Goal: Task Accomplishment & Management: Complete application form

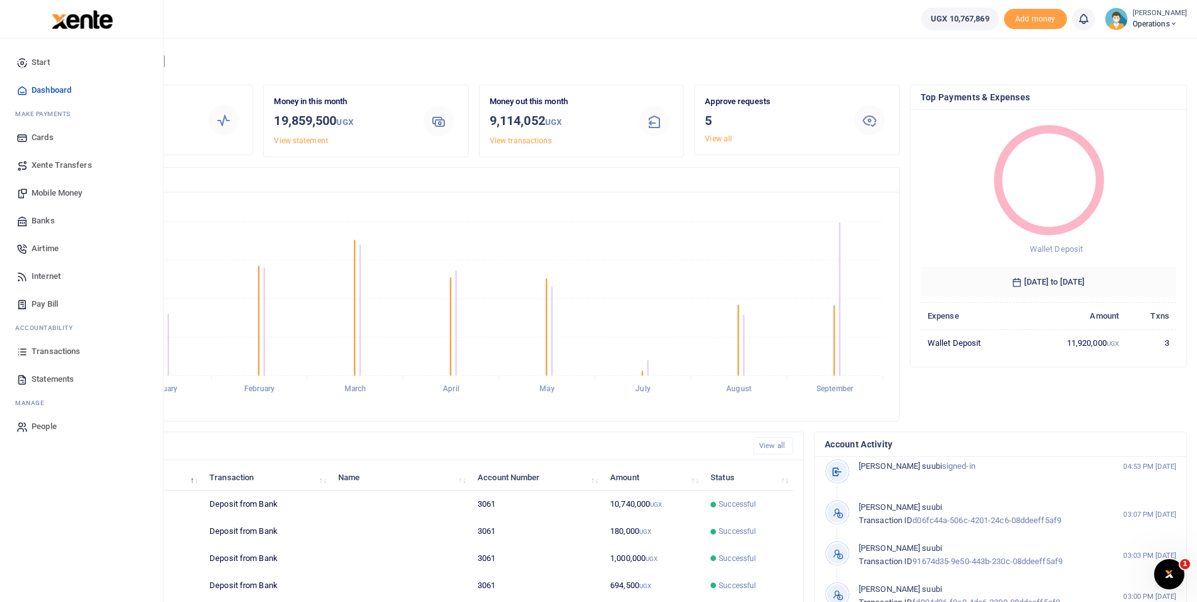
click at [52, 195] on span "Mobile Money" at bounding box center [57, 193] width 50 height 13
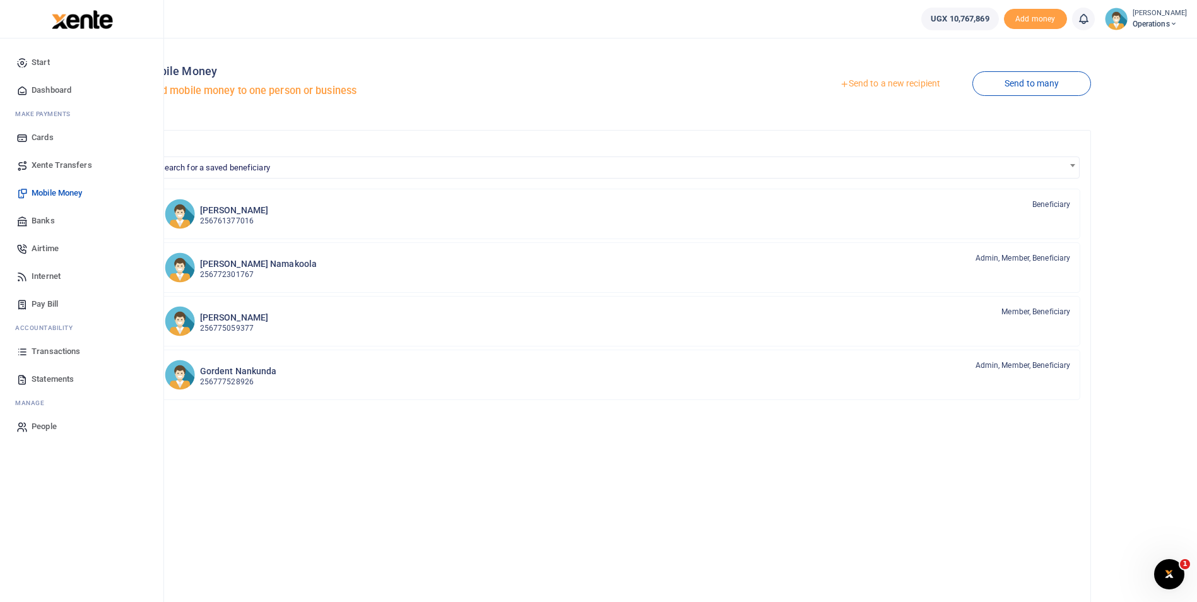
click at [43, 86] on span "Dashboard" at bounding box center [52, 90] width 40 height 13
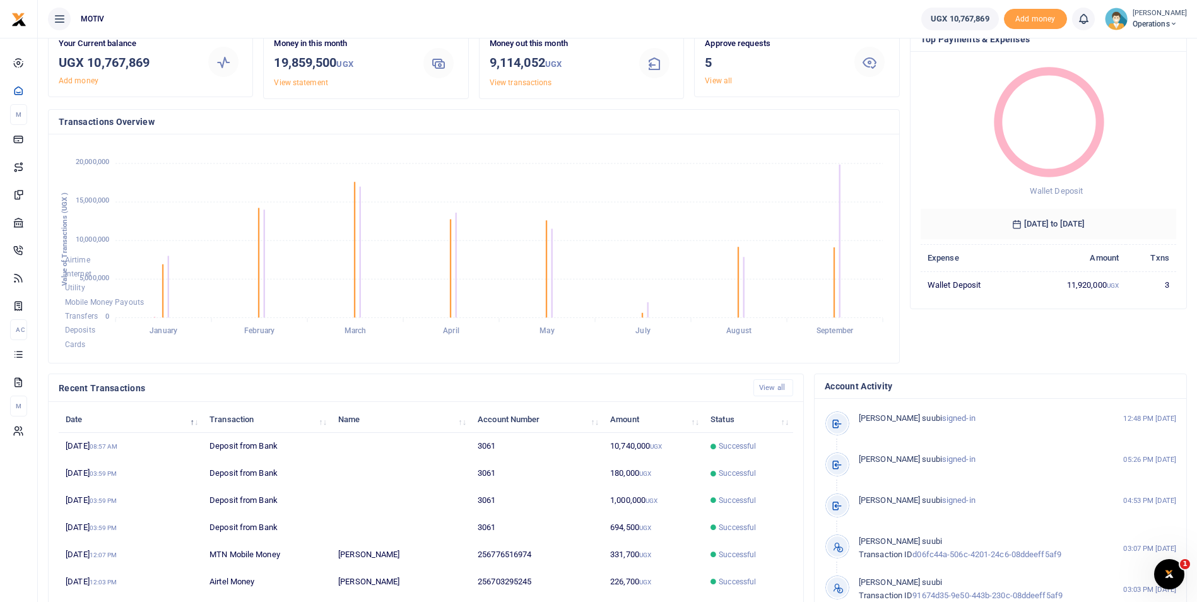
scroll to position [59, 0]
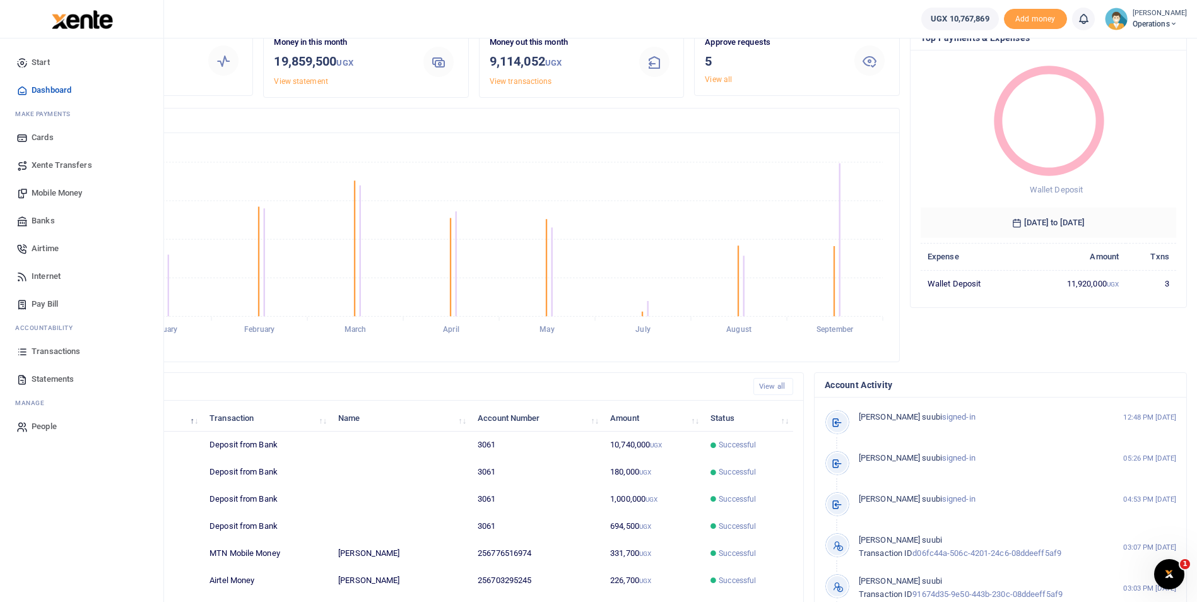
click at [44, 192] on span "Mobile Money" at bounding box center [57, 193] width 50 height 13
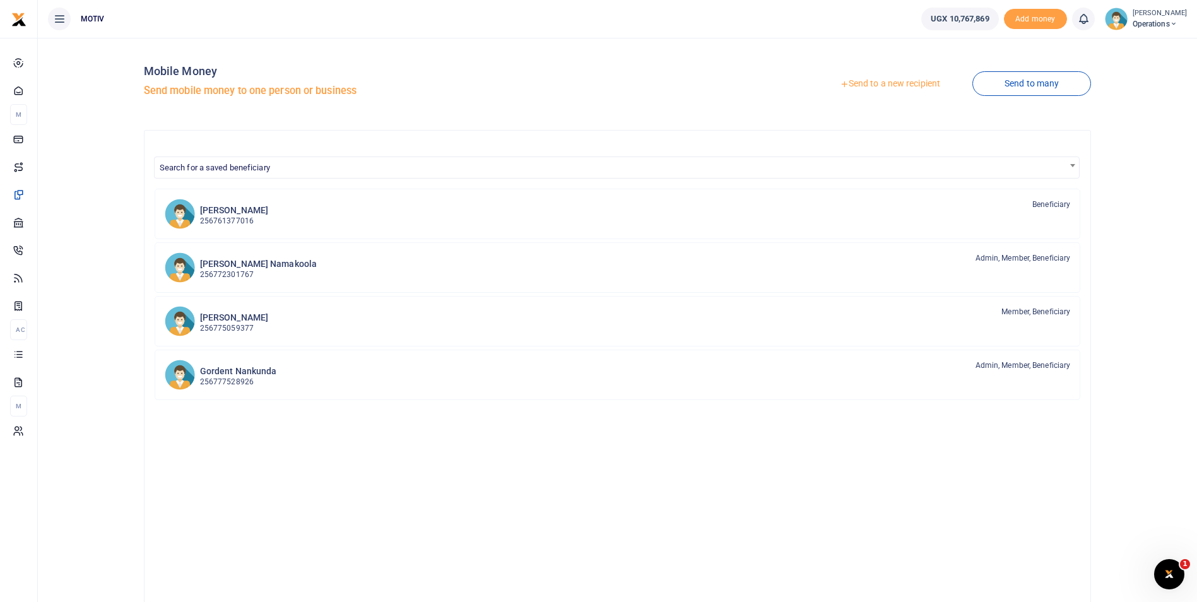
click at [882, 85] on link "Send to a new recipient" at bounding box center [889, 84] width 165 height 23
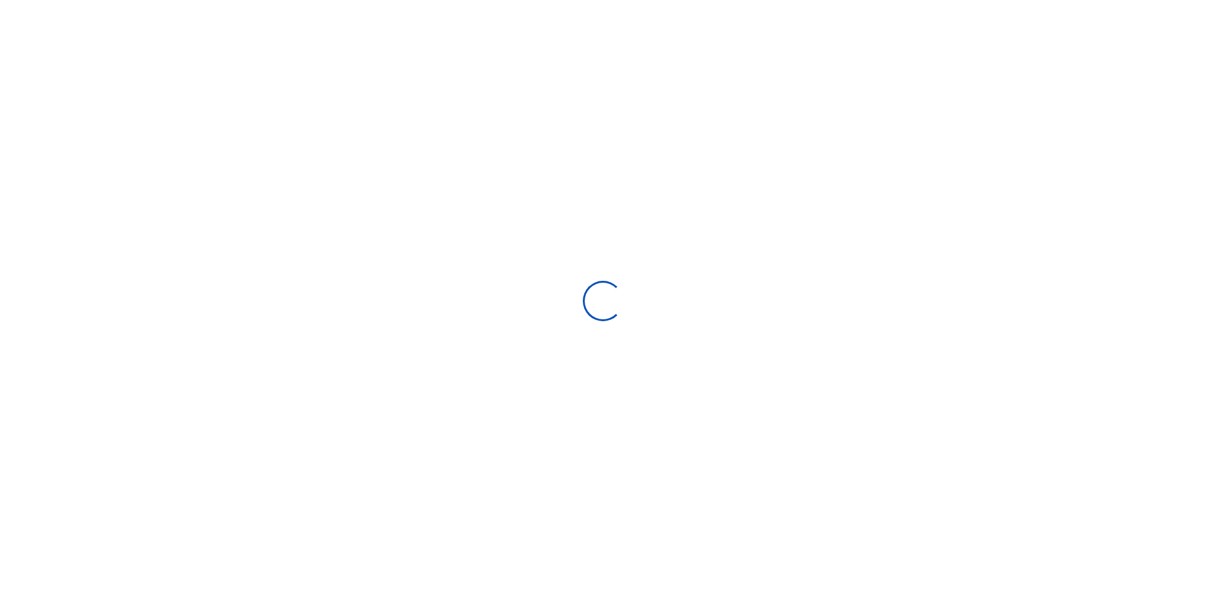
select select
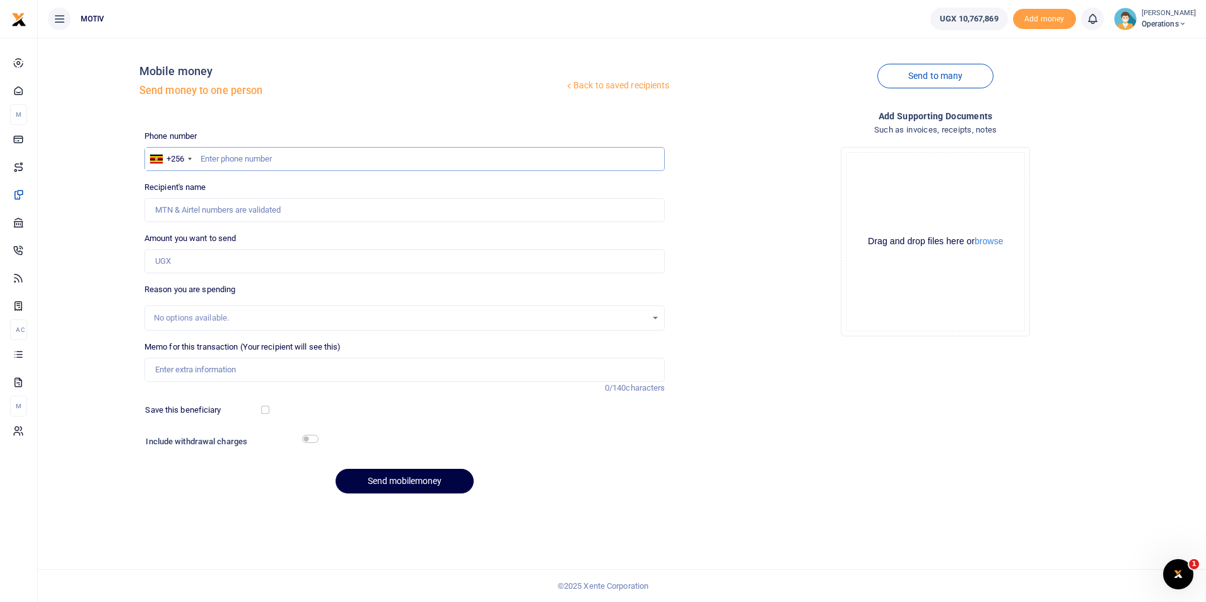
click at [259, 159] on input "text" at bounding box center [404, 159] width 521 height 24
paste input "761668721"
type input "0761668721"
type input "Chris Opolot"
type input "0761668721"
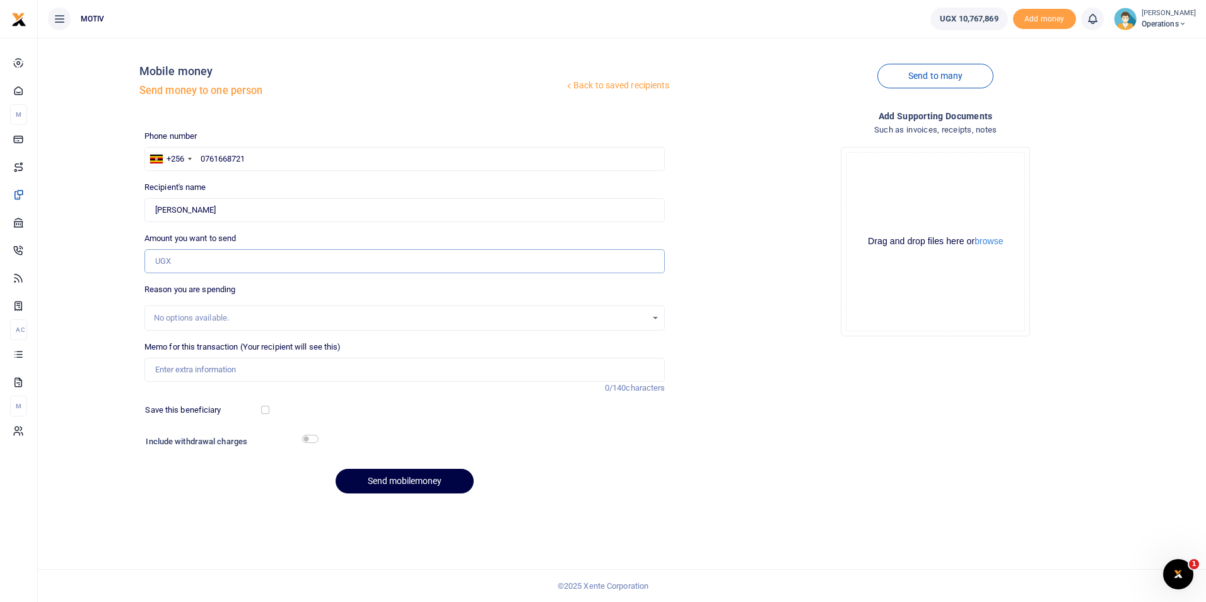
click at [200, 264] on input "Amount you want to send" at bounding box center [404, 261] width 521 height 24
paste input "330,000"
type input "330,000"
click at [81, 319] on div "Back to saved recipients Mobile money Send money to one person Send to many Pho…" at bounding box center [622, 275] width 1158 height 455
click at [179, 368] on input "Memo for this transaction (Your recipient will see this)" at bounding box center [404, 370] width 521 height 24
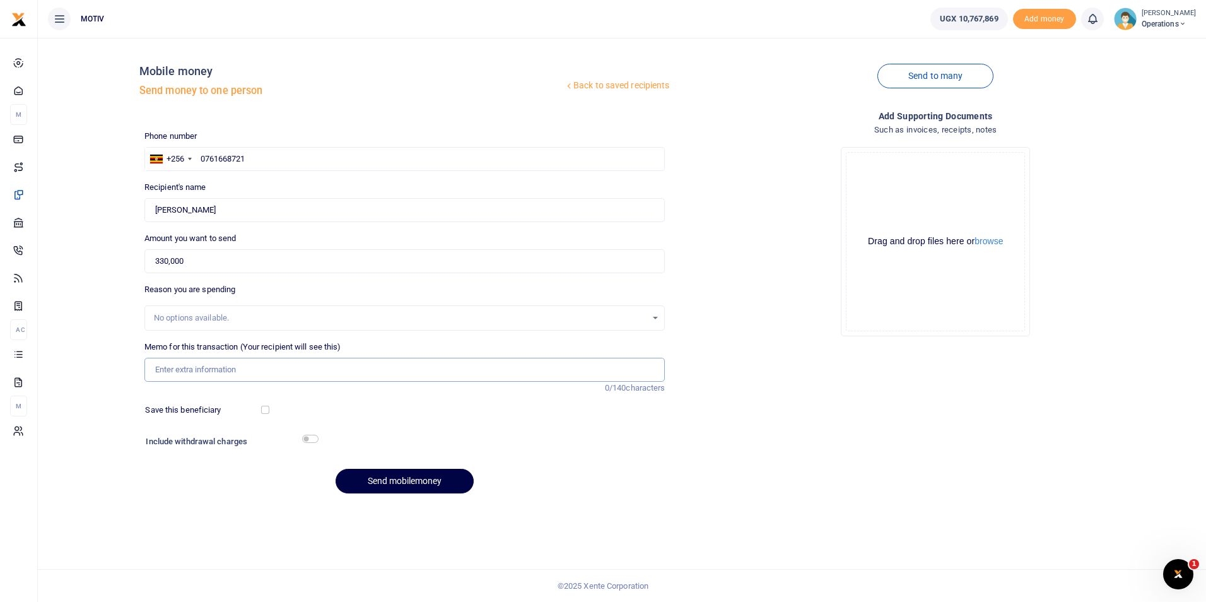
type input "Salary for August 2025"
click at [366, 484] on button "Send mobilemoney" at bounding box center [405, 481] width 138 height 25
click at [216, 158] on input "text" at bounding box center [404, 159] width 521 height 24
paste input "707285271"
type input "0707285271"
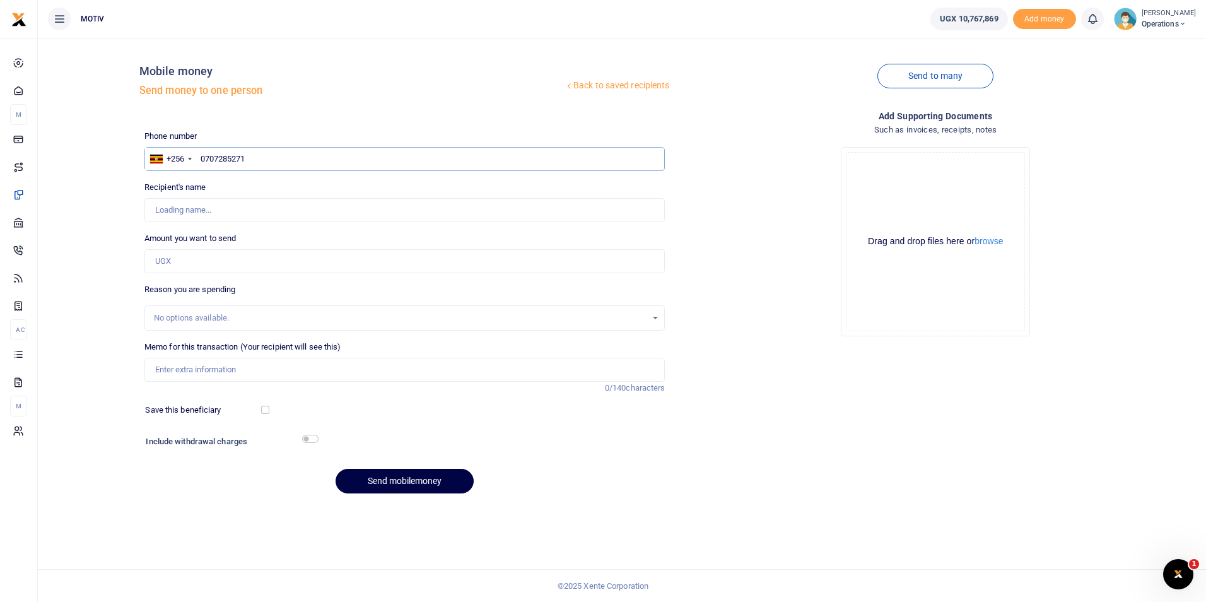
type input "Immaculate Katusiime"
type input "0707285271"
click at [104, 219] on div "Back to saved recipients Mobile money Send money to one person Send to many Pho…" at bounding box center [622, 275] width 1158 height 455
click at [286, 265] on input "Amount you want to send" at bounding box center [404, 261] width 521 height 24
paste input "300,000"
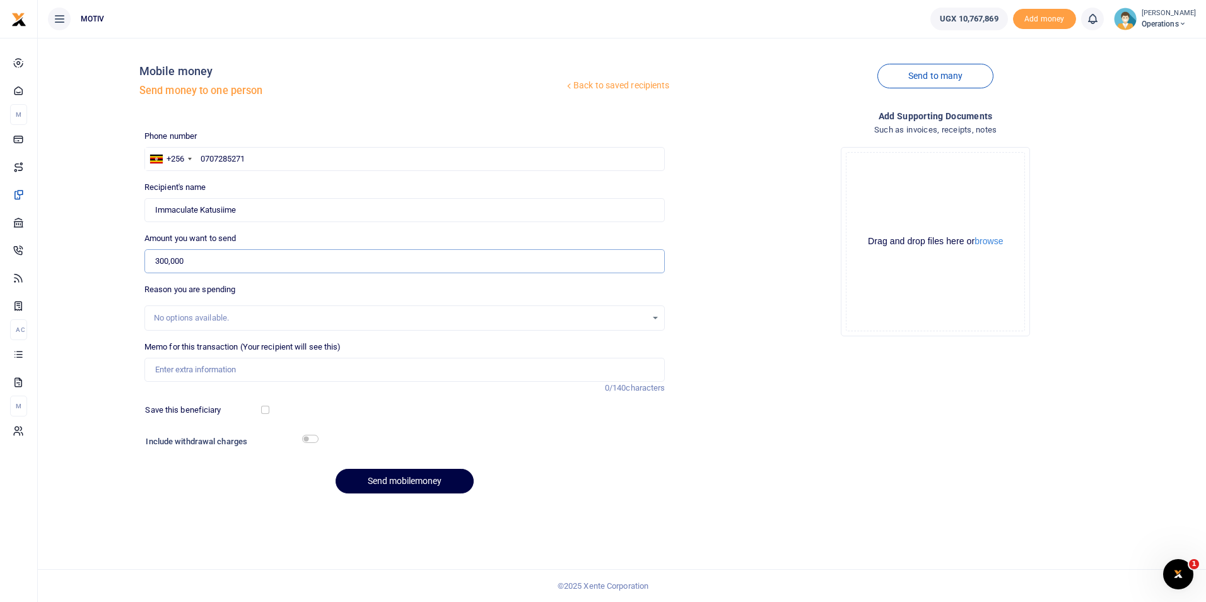
type input "300,000"
click at [211, 363] on input "Memo for this transaction (Your recipient will see this)" at bounding box center [404, 370] width 521 height 24
type input "Salary for August 2025"
click at [397, 474] on button "Send mobilemoney" at bounding box center [405, 481] width 138 height 25
click at [225, 161] on input "text" at bounding box center [404, 159] width 521 height 24
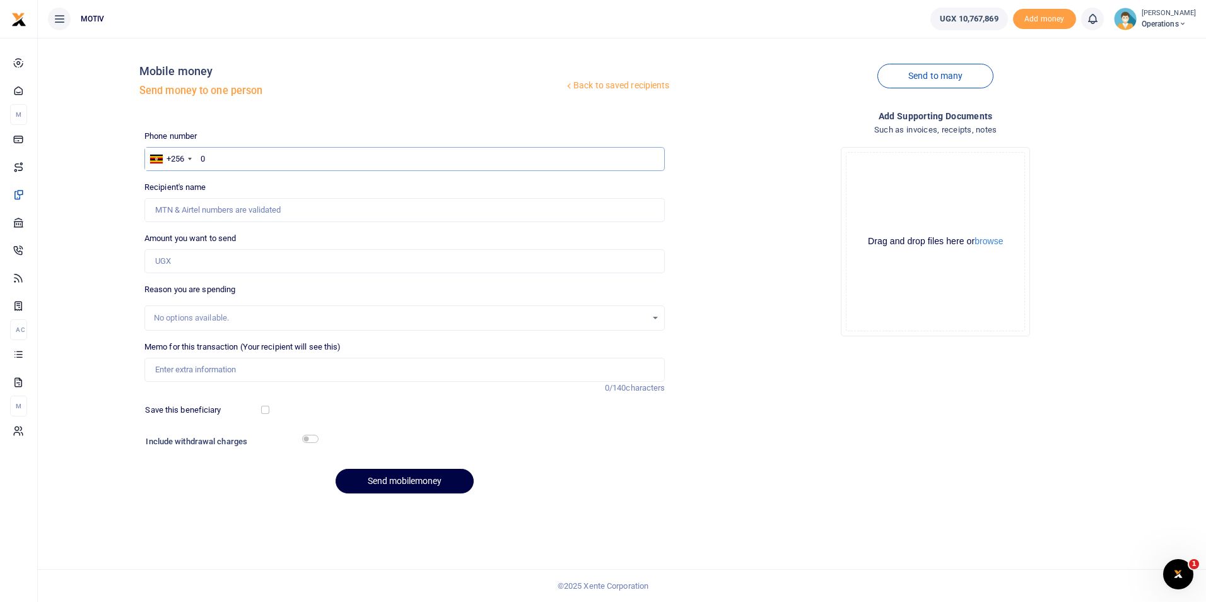
paste input "703584172"
type input "0703584172"
type input "Grace Adikin"
type input "0703584172"
click at [263, 264] on input "Amount you want to send" at bounding box center [404, 261] width 521 height 24
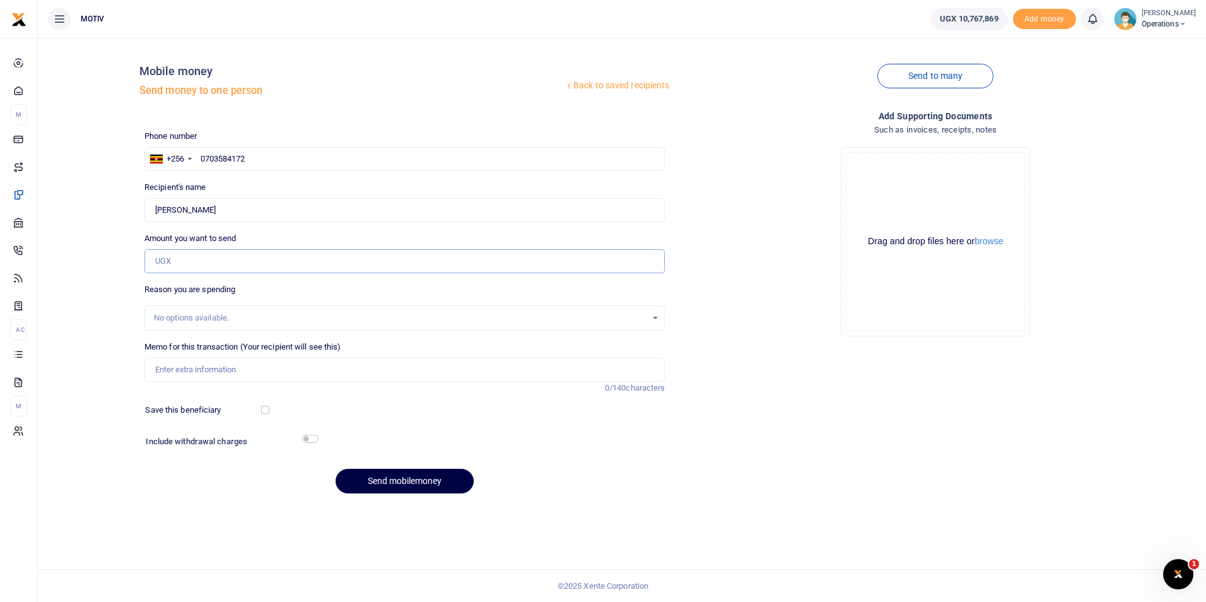
paste input "330,000"
type input "330,000"
click at [79, 293] on div "Back to saved recipients Mobile money Send money to one person Send to many Pho…" at bounding box center [622, 275] width 1158 height 455
click at [201, 365] on input "Memo for this transaction (Your recipient will see this)" at bounding box center [404, 370] width 521 height 24
type input "Salary for August 2025"
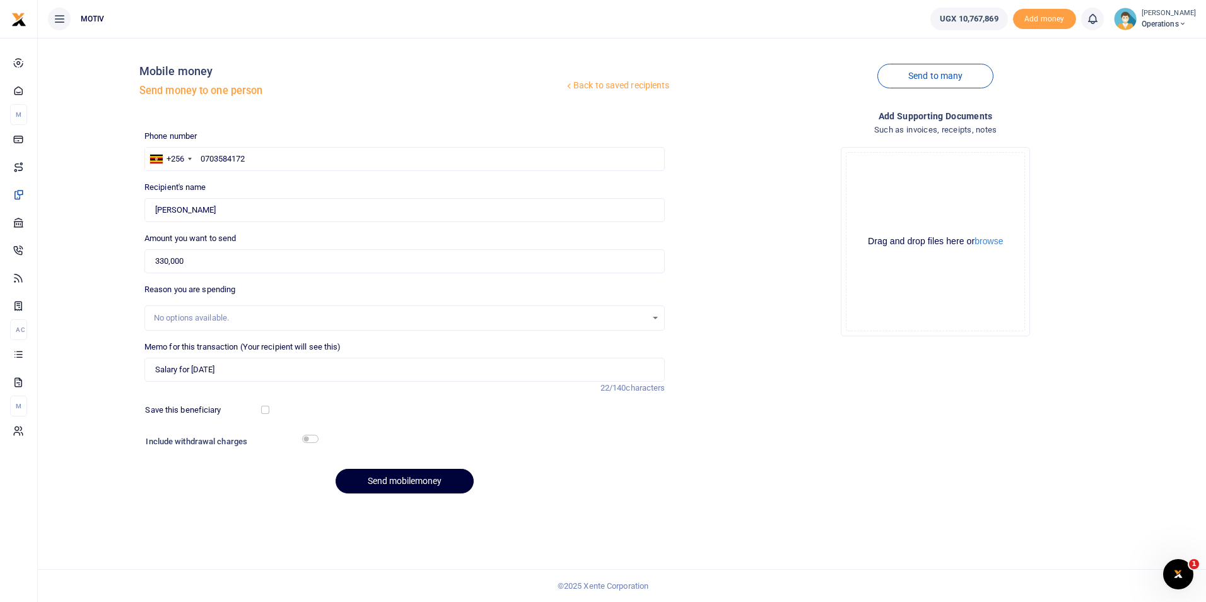
click at [414, 478] on button "Send mobilemoney" at bounding box center [405, 481] width 138 height 25
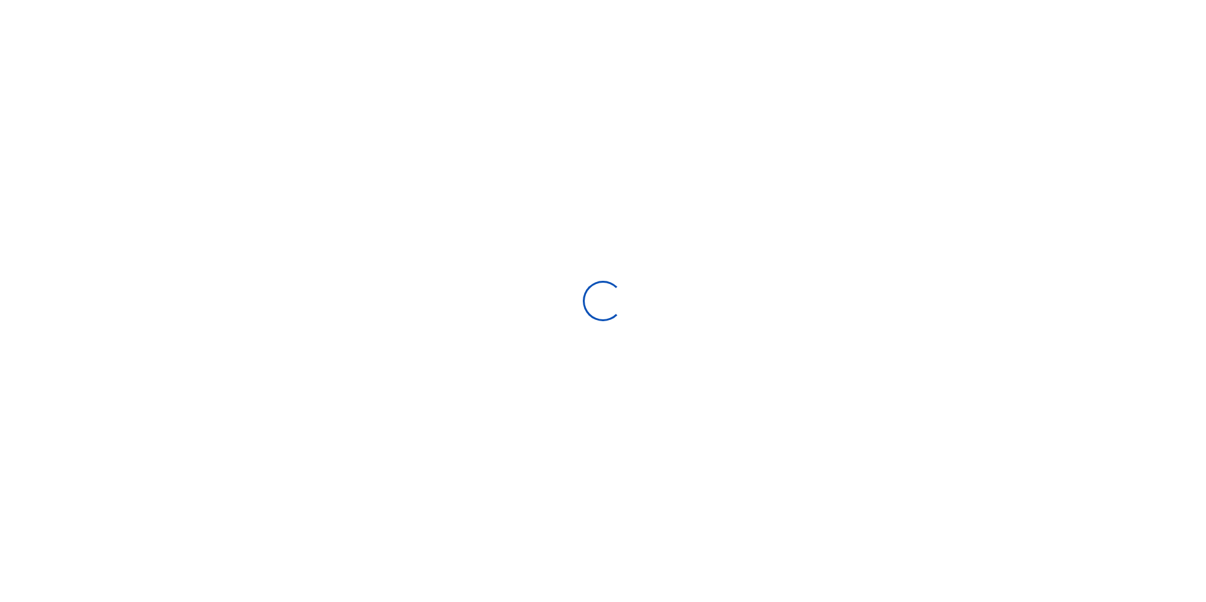
select select
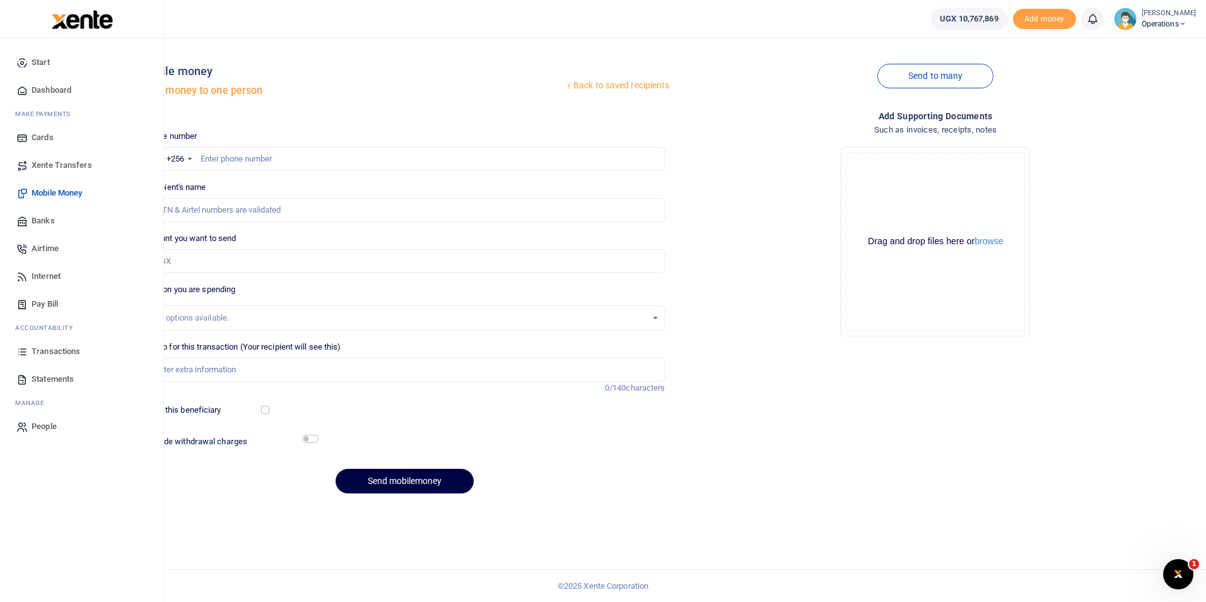
click at [50, 93] on span "Dashboard" at bounding box center [52, 90] width 40 height 13
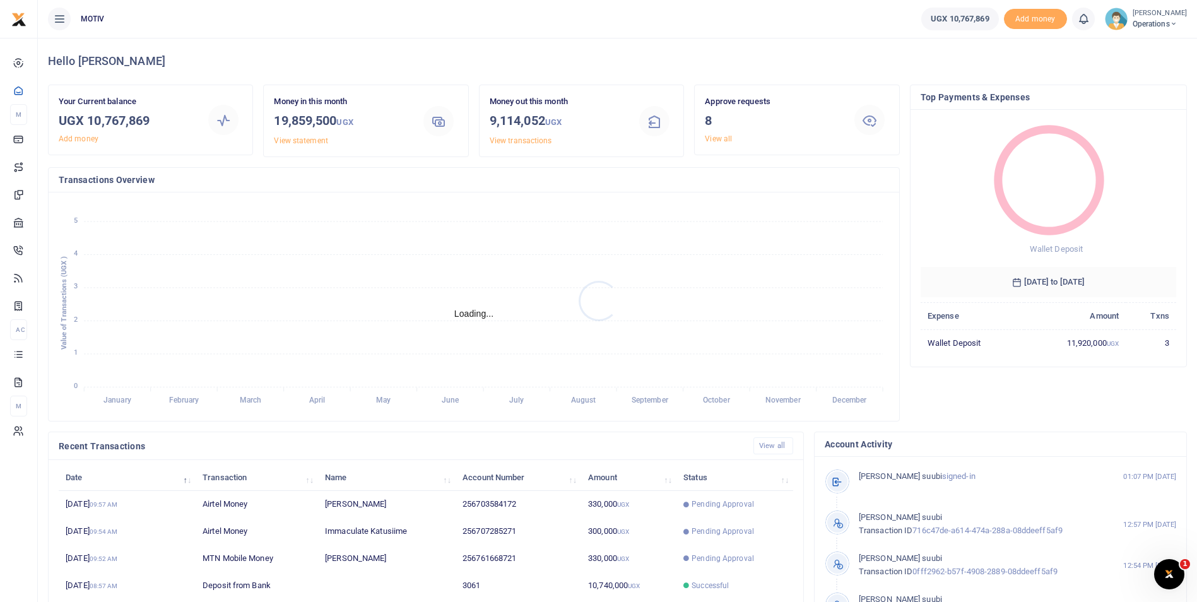
scroll to position [10, 10]
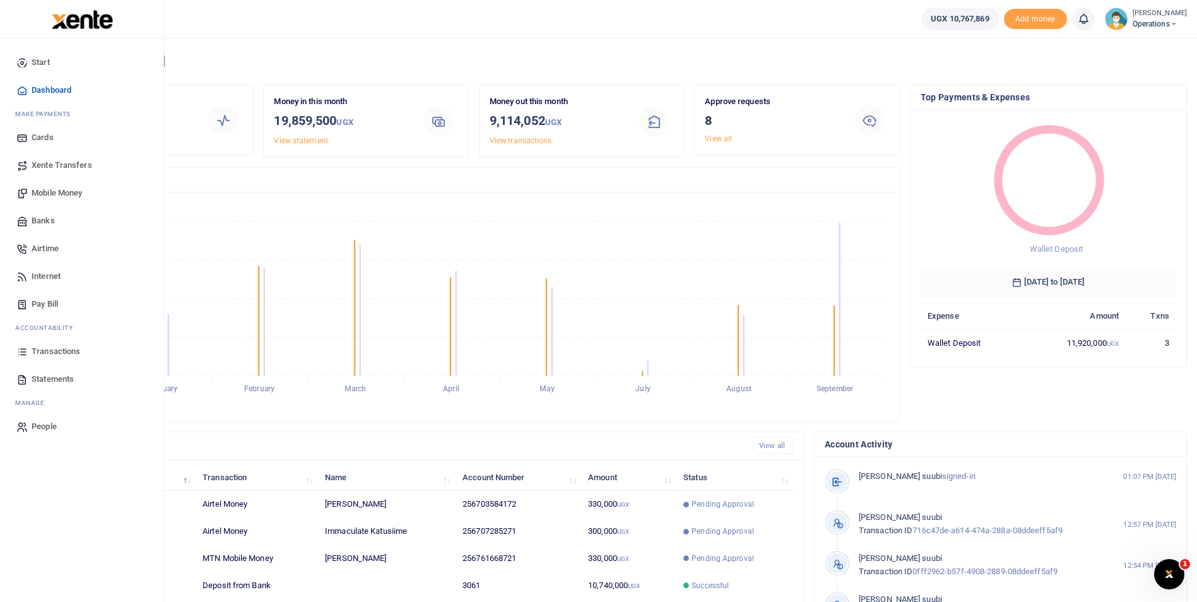
click at [48, 189] on span "Mobile Money" at bounding box center [57, 193] width 50 height 13
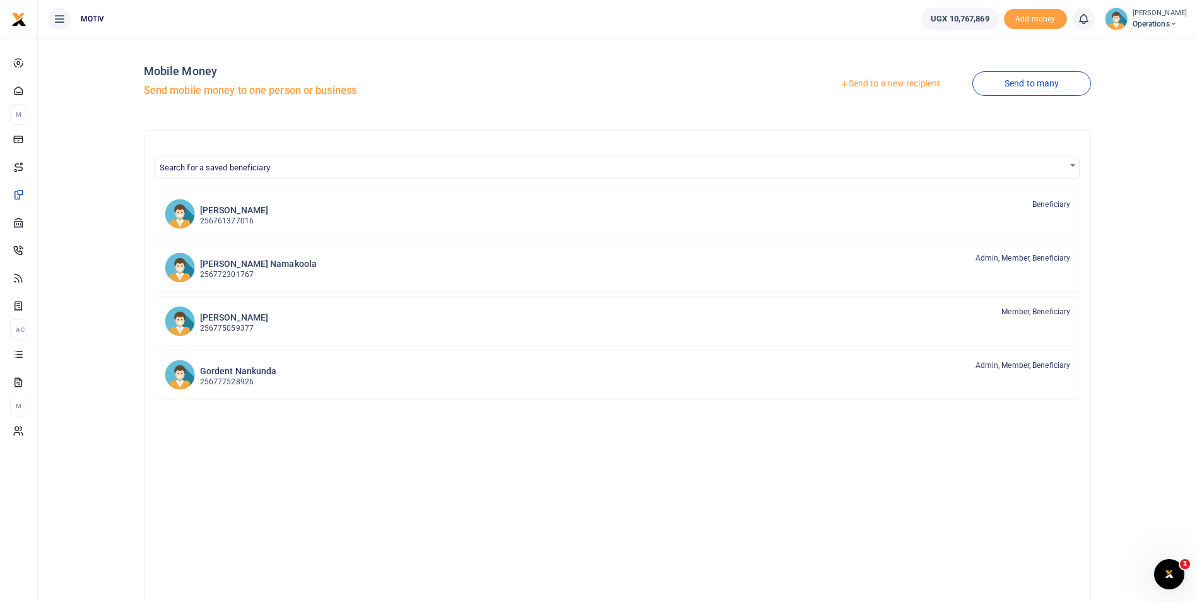
click at [889, 80] on link "Send to a new recipient" at bounding box center [889, 84] width 165 height 23
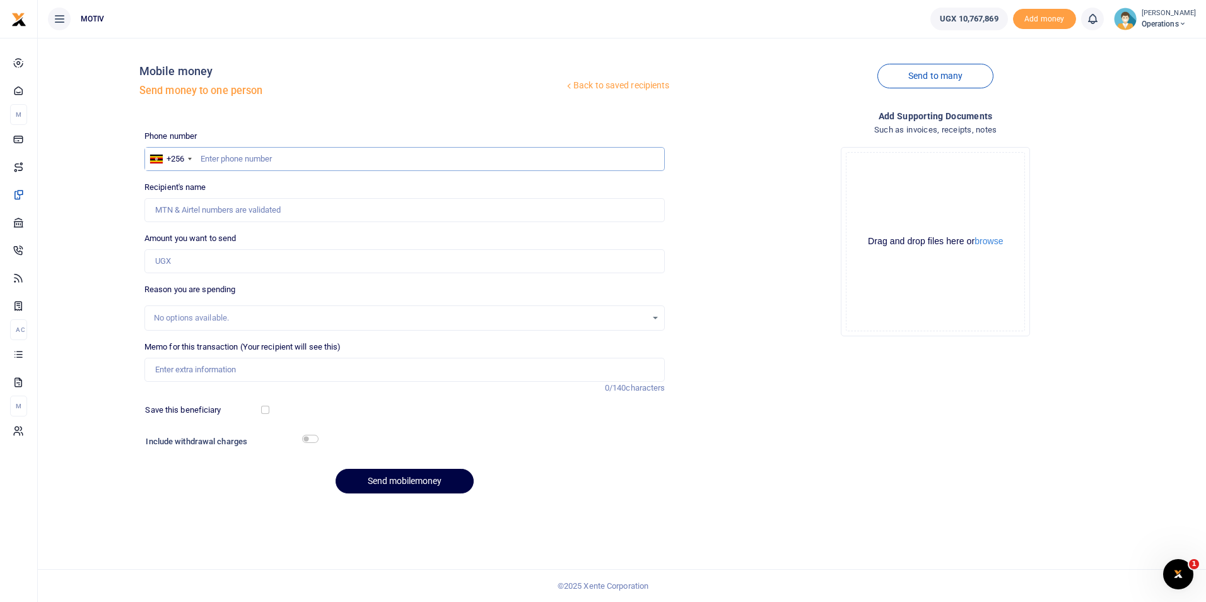
click at [209, 156] on input "text" at bounding box center [404, 159] width 521 height 24
paste input "767454457"
type input "0767454457"
type input "Joan Ainembabazi"
type input "0767454457"
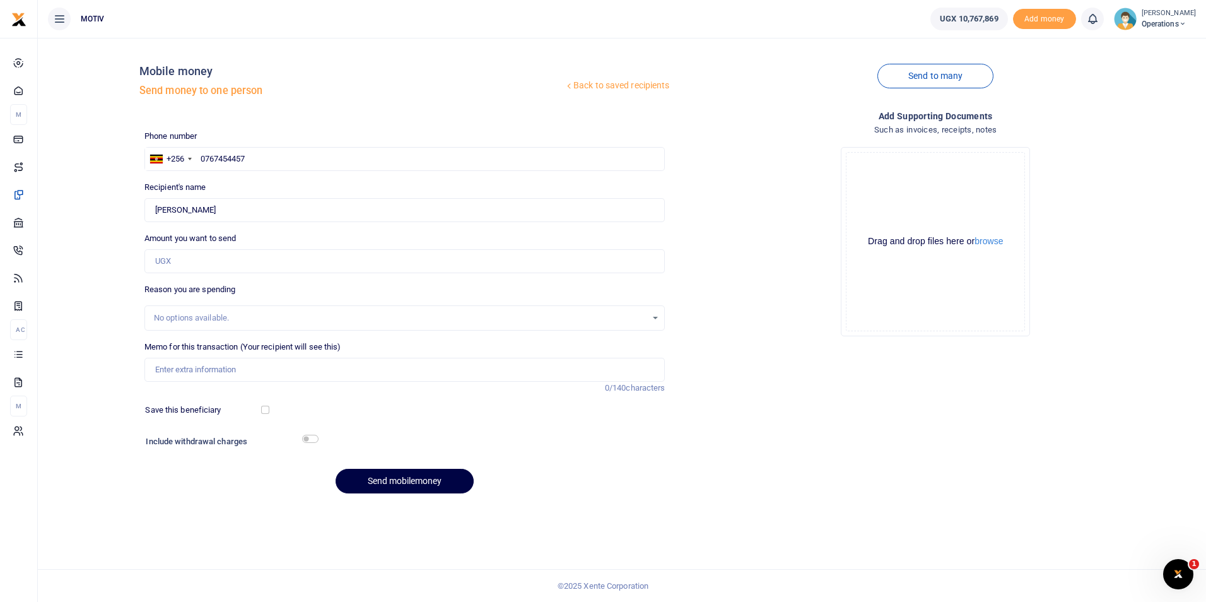
click at [78, 173] on div "Back to saved recipients Mobile money Send money to one person Send to many Pho…" at bounding box center [622, 275] width 1158 height 455
click at [249, 256] on input "Amount you want to send" at bounding box center [404, 261] width 521 height 24
paste input "400,000"
type input "400,000"
click at [202, 363] on input "Memo for this transaction (Your recipient will see this)" at bounding box center [404, 370] width 521 height 24
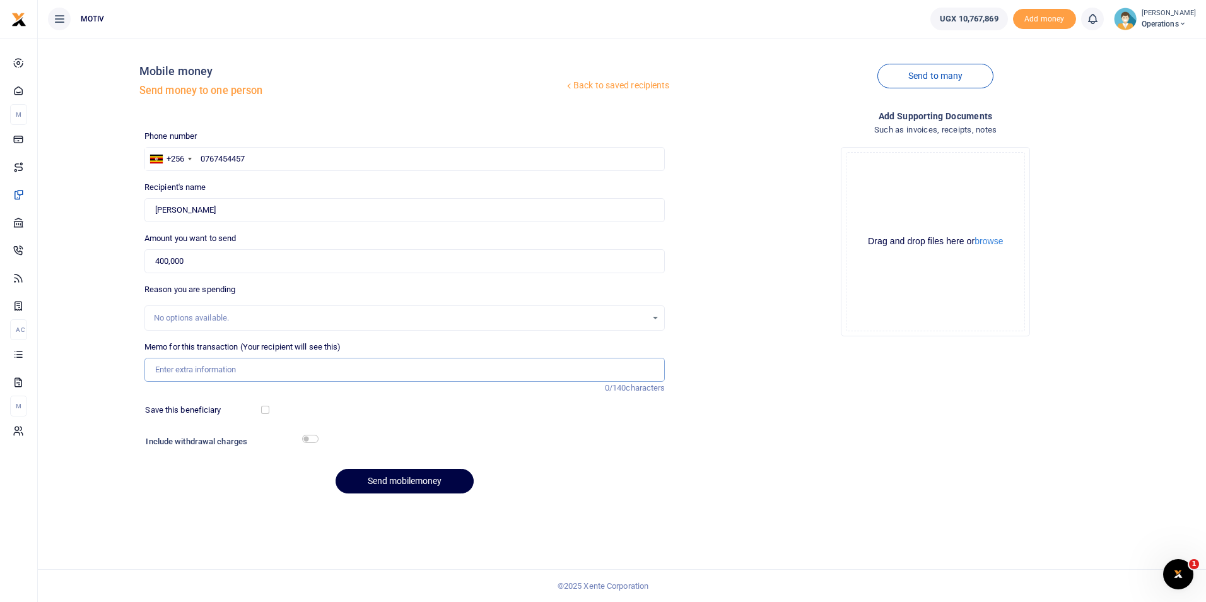
type input "Salary for August 2025"
click at [390, 476] on button "Send mobilemoney" at bounding box center [405, 481] width 138 height 25
click at [238, 162] on input "text" at bounding box center [404, 159] width 521 height 24
paste input "783396107"
type input "0783396107"
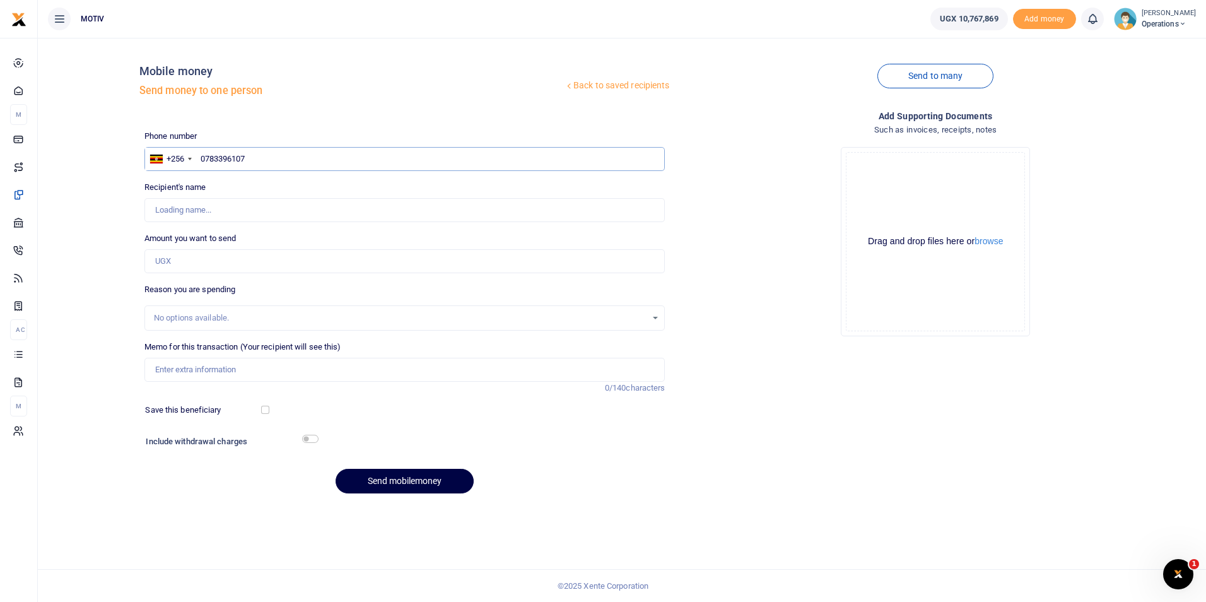
type input "Irene Kaudha"
type input "0783396107"
click at [166, 264] on input "Amount you want to send" at bounding box center [404, 261] width 521 height 24
paste input "420,000"
type input "420,000"
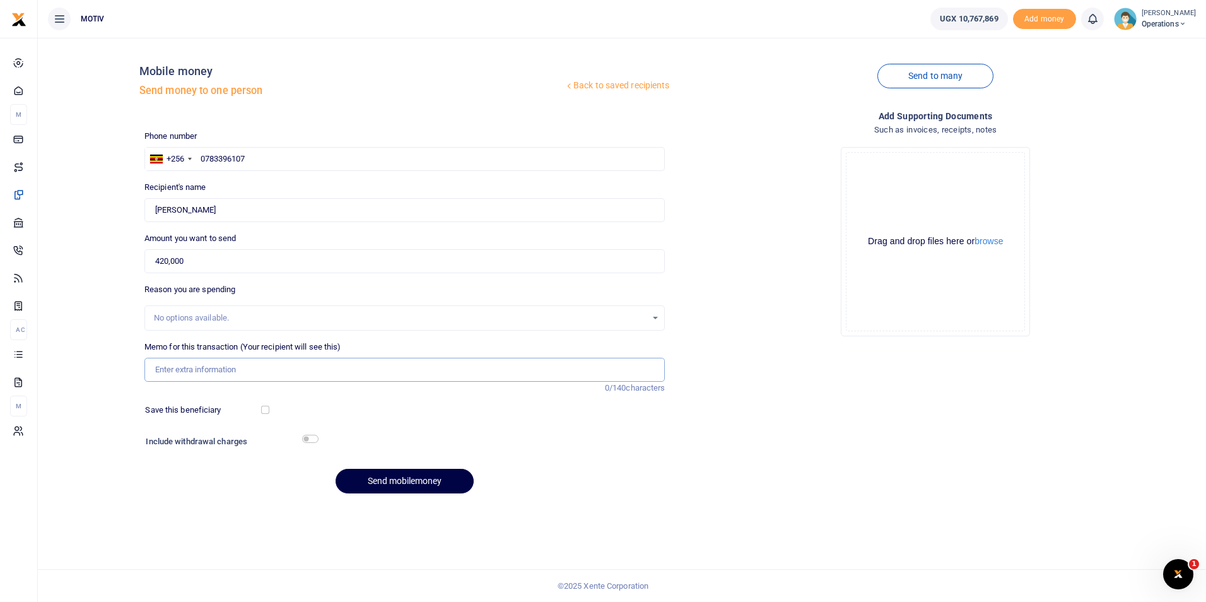
click at [199, 373] on input "Memo for this transaction (Your recipient will see this)" at bounding box center [404, 370] width 521 height 24
type input "Salary for [DATE]"
click at [362, 477] on button "Send mobilemoney" at bounding box center [405, 481] width 138 height 25
click at [239, 157] on input "text" at bounding box center [404, 159] width 521 height 24
paste input "759258903"
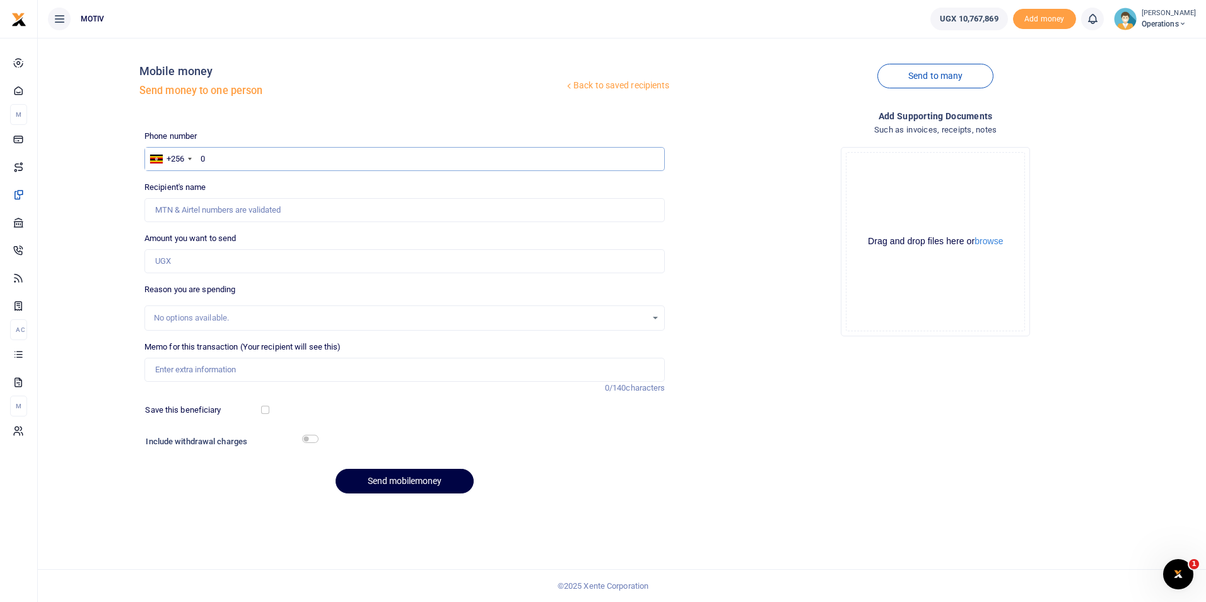
type input "0759258903"
type input "Amiso Sarah"
type input "0759258903"
click at [156, 259] on input "Amount you want to send" at bounding box center [404, 261] width 521 height 24
paste input "330,000"
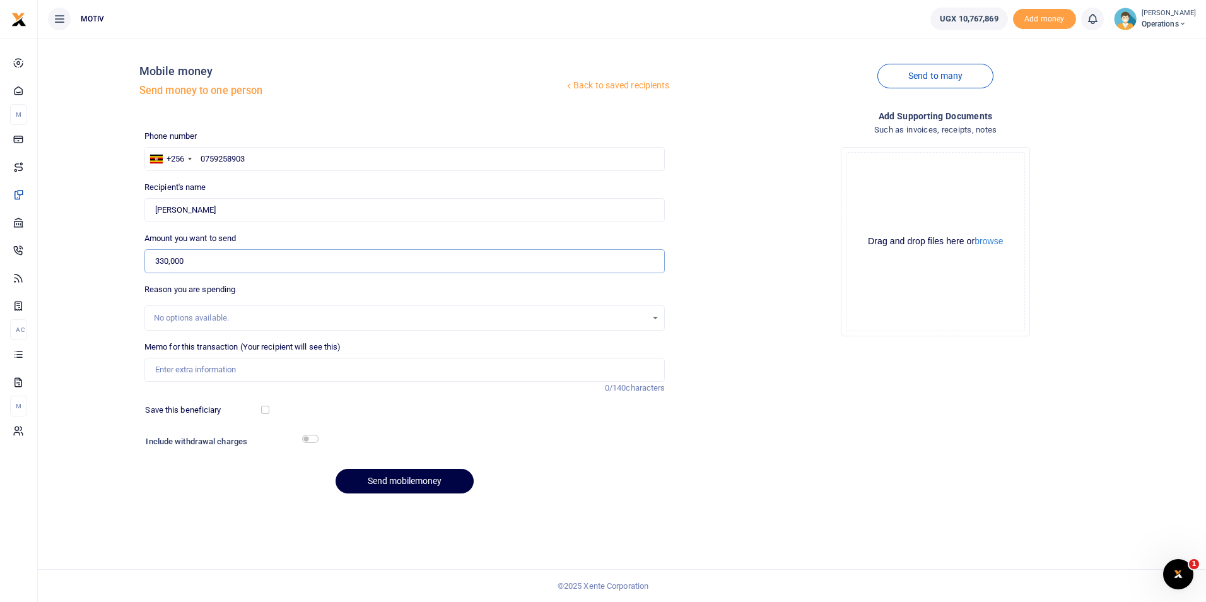
type input "330,000"
click at [112, 307] on div "Back to saved recipients Mobile money Send money to one person Send to many Pho…" at bounding box center [622, 275] width 1158 height 455
click at [164, 367] on input "Memo for this transaction (Your recipient will see this)" at bounding box center [404, 370] width 521 height 24
type input "Salary for [DATE]"
click at [368, 479] on button "Send mobilemoney" at bounding box center [405, 481] width 138 height 25
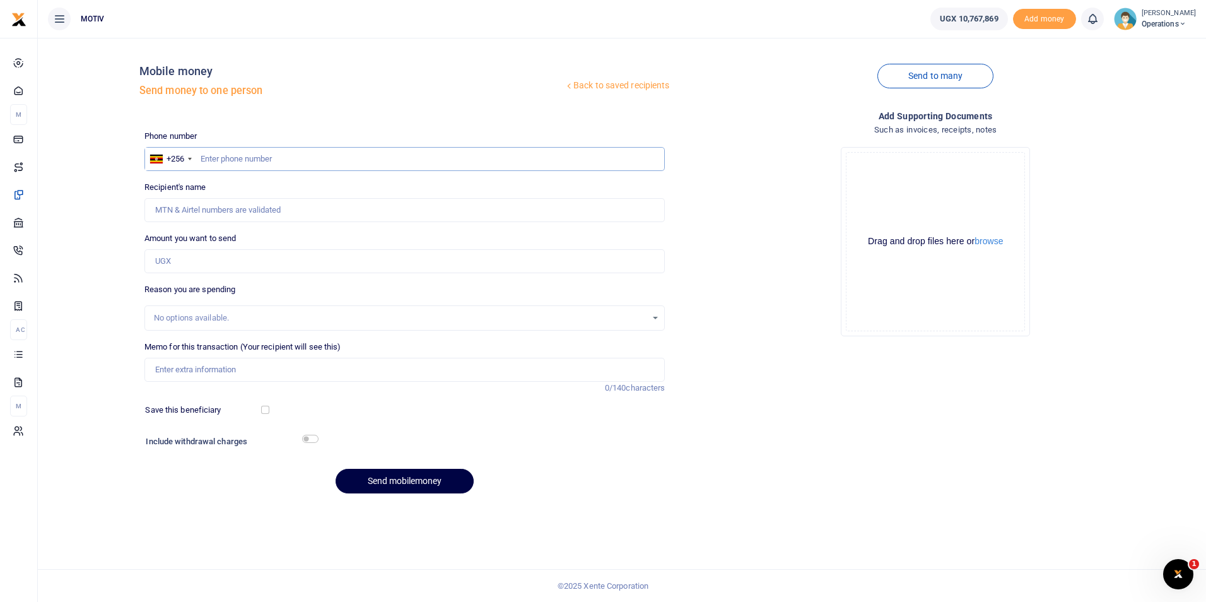
click at [265, 159] on input "text" at bounding box center [404, 159] width 521 height 24
paste input "781920874"
type input "0781920874"
type input "Snob Biryomuriwe"
type input "0781920874"
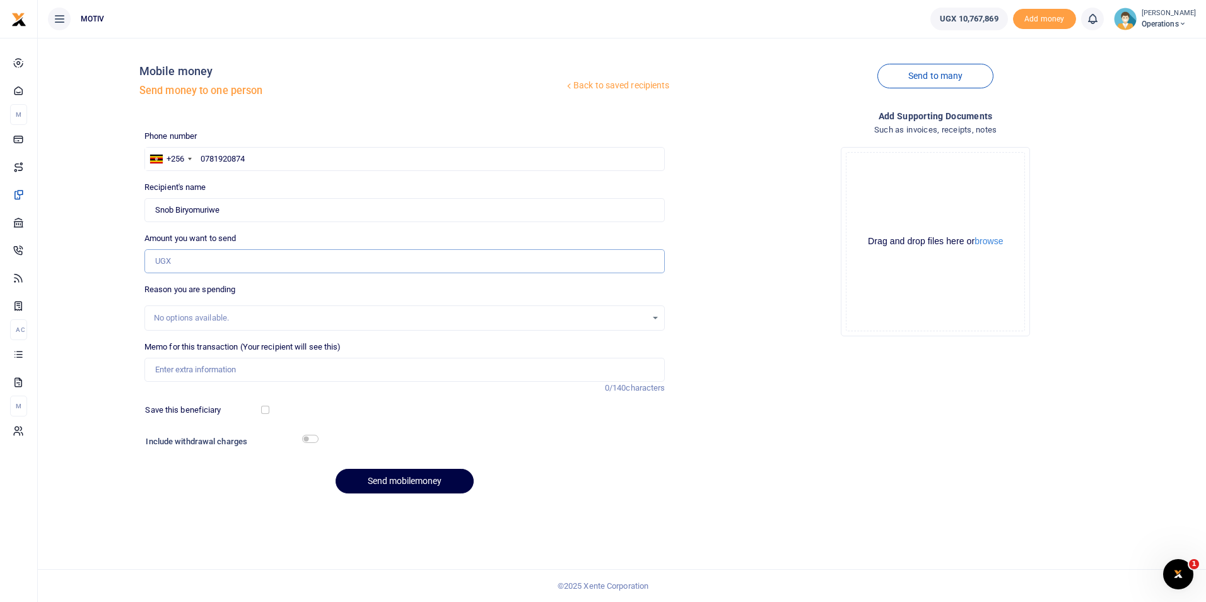
click at [167, 260] on input "Amount you want to send" at bounding box center [404, 261] width 521 height 24
paste input "330,000"
type input "330,000"
click at [352, 240] on div "Amount you want to send 330,000 Amount is required." at bounding box center [404, 252] width 521 height 41
click at [237, 373] on input "Memo for this transaction (Your recipient will see this)" at bounding box center [404, 370] width 521 height 24
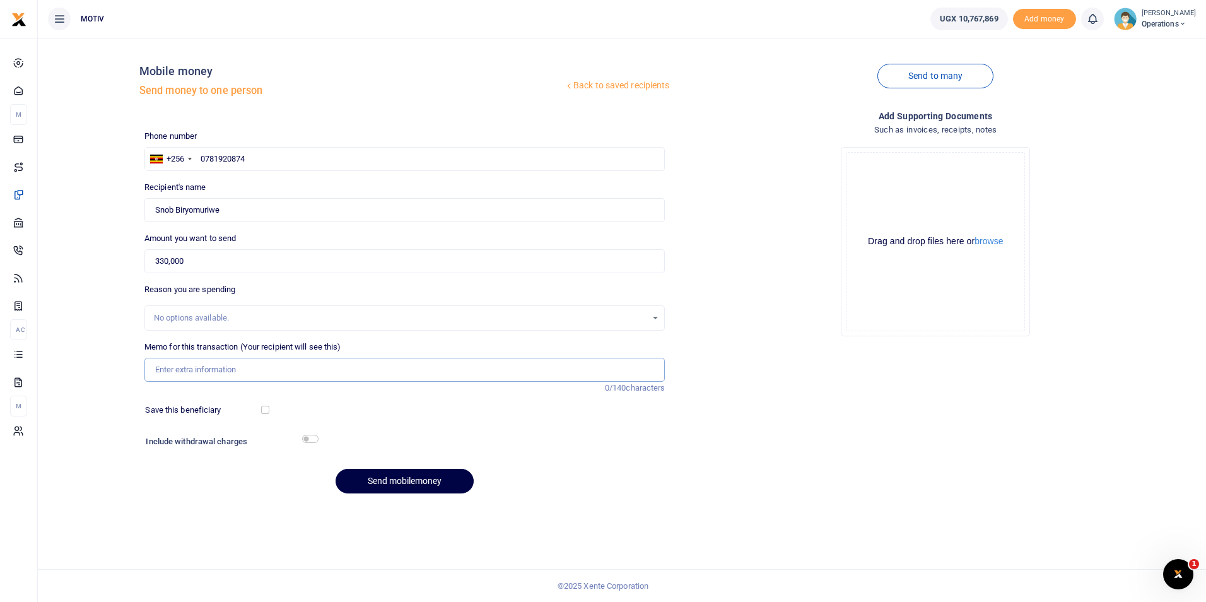
type input "Salary for [DATE]"
click at [366, 478] on button "Send mobilemoney" at bounding box center [405, 481] width 138 height 25
click at [327, 166] on input "text" at bounding box center [404, 159] width 521 height 24
paste input "770702880"
type input "0770702880"
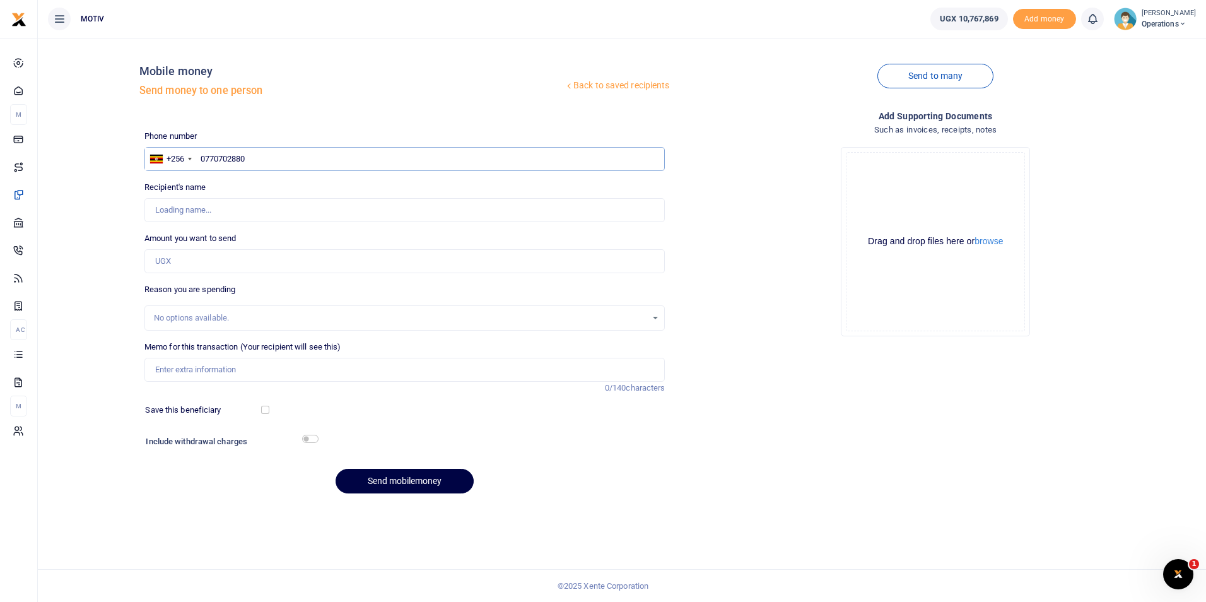
type input "Deborah Abeja"
type input "0770702880"
click at [108, 238] on div "Back to saved recipients Mobile money Send money to one person Send to many Pho…" at bounding box center [622, 275] width 1158 height 455
click at [200, 264] on input "Amount you want to send" at bounding box center [404, 261] width 521 height 24
paste input "330,000"
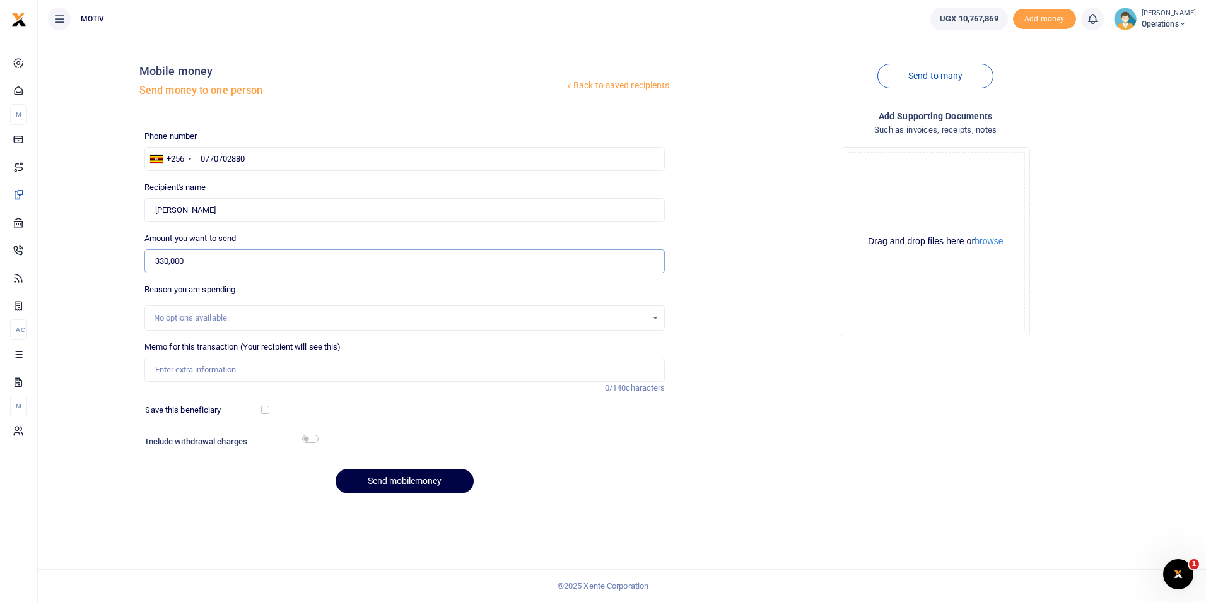
type input "330,000"
click at [190, 368] on input "Memo for this transaction (Your recipient will see this)" at bounding box center [404, 370] width 521 height 24
type input "Salary for [DATE]"
click at [410, 477] on button "Send mobilemoney" at bounding box center [405, 481] width 138 height 25
click at [86, 160] on div "Back to saved recipients Mobile money Send money to one person Send to many Pho…" at bounding box center [622, 275] width 1158 height 455
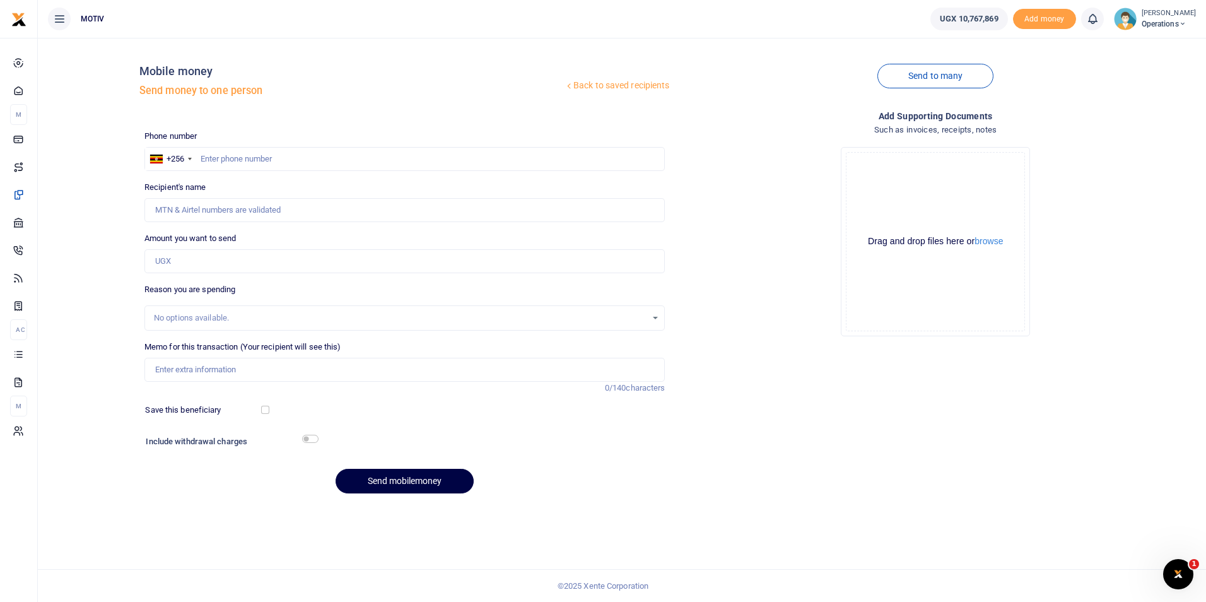
click at [83, 114] on div "Back to saved recipients Mobile money Send money to one person Send to many Pho…" at bounding box center [622, 275] width 1158 height 455
click at [102, 283] on div "Back to saved recipients Mobile money Send money to one person Send to many Pho…" at bounding box center [622, 275] width 1158 height 455
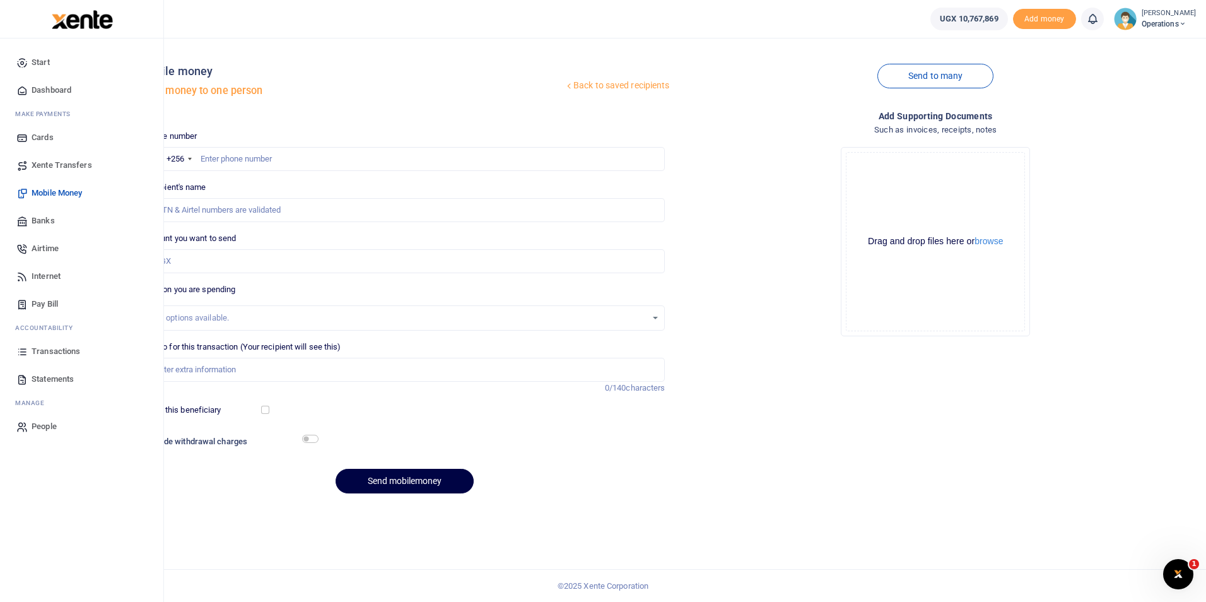
click at [52, 86] on span "Dashboard" at bounding box center [52, 90] width 40 height 13
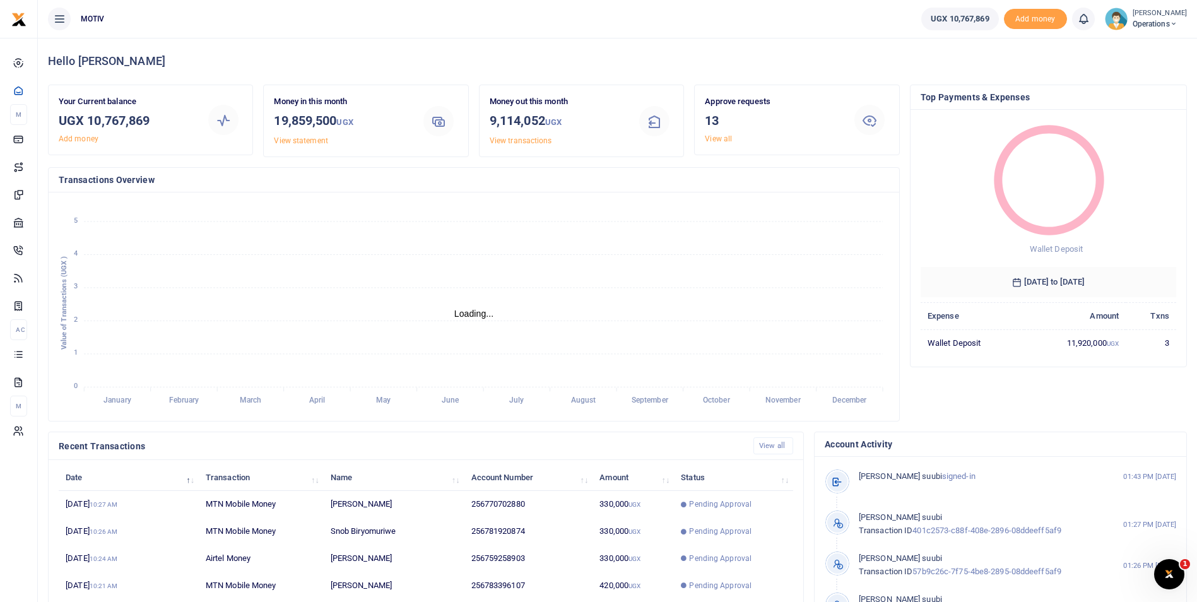
scroll to position [10, 10]
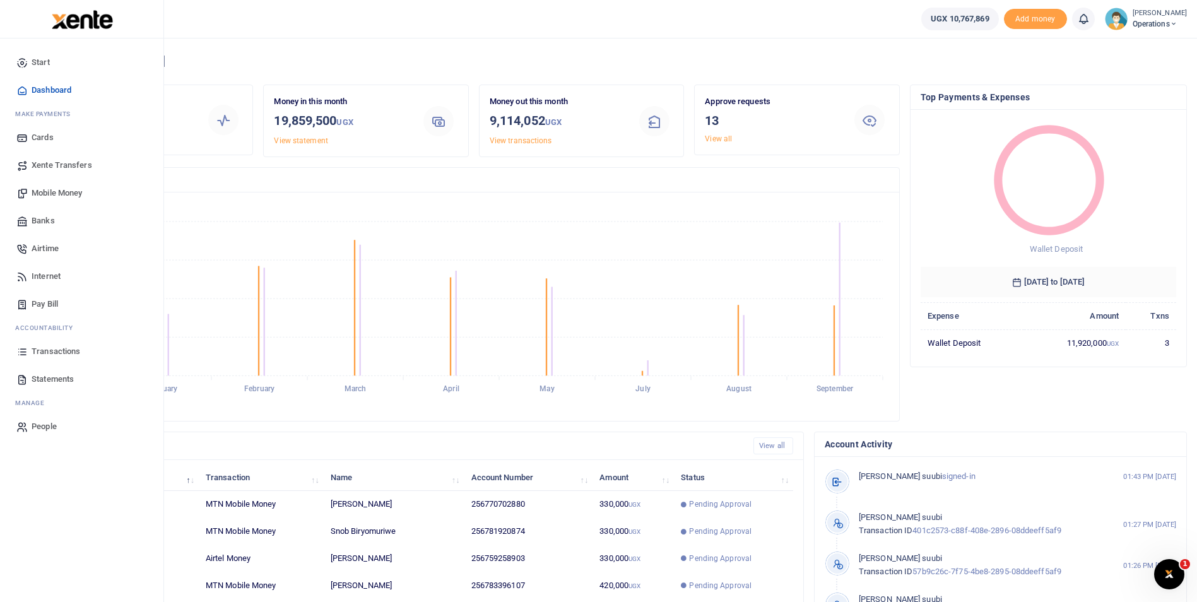
click at [56, 186] on link "Mobile Money" at bounding box center [81, 193] width 143 height 28
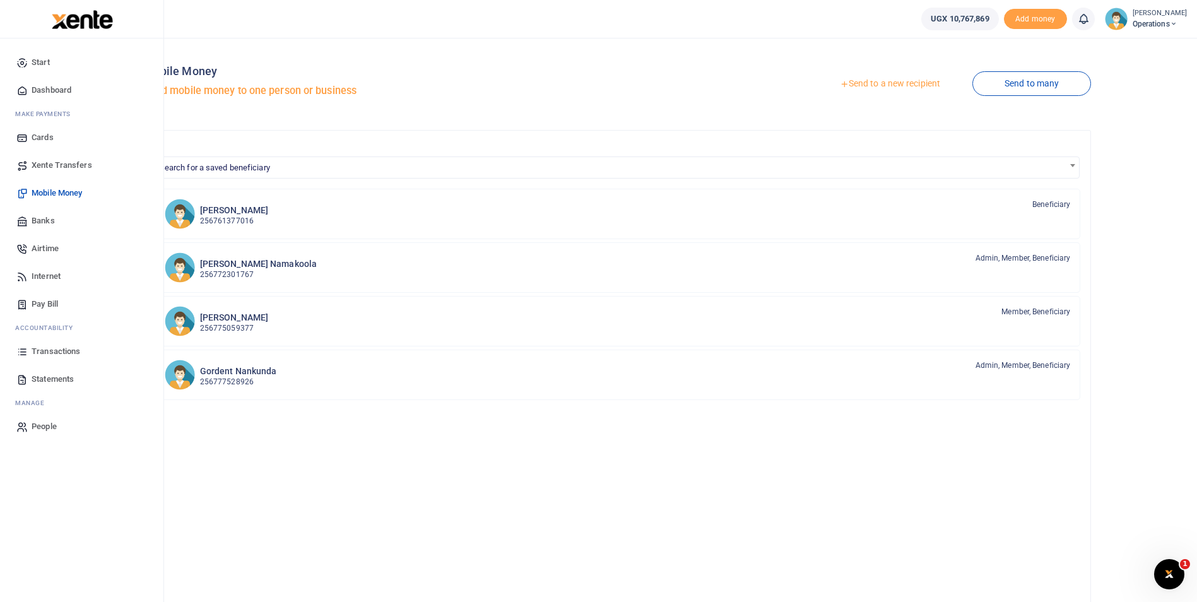
click at [52, 91] on span "Dashboard" at bounding box center [52, 90] width 40 height 13
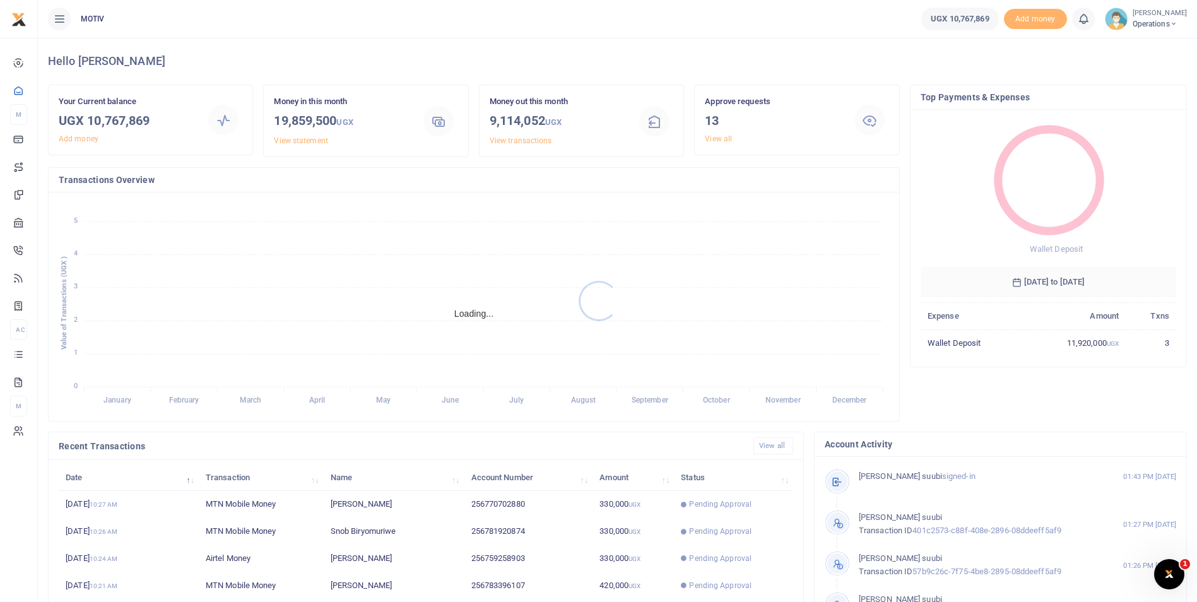
scroll to position [10, 10]
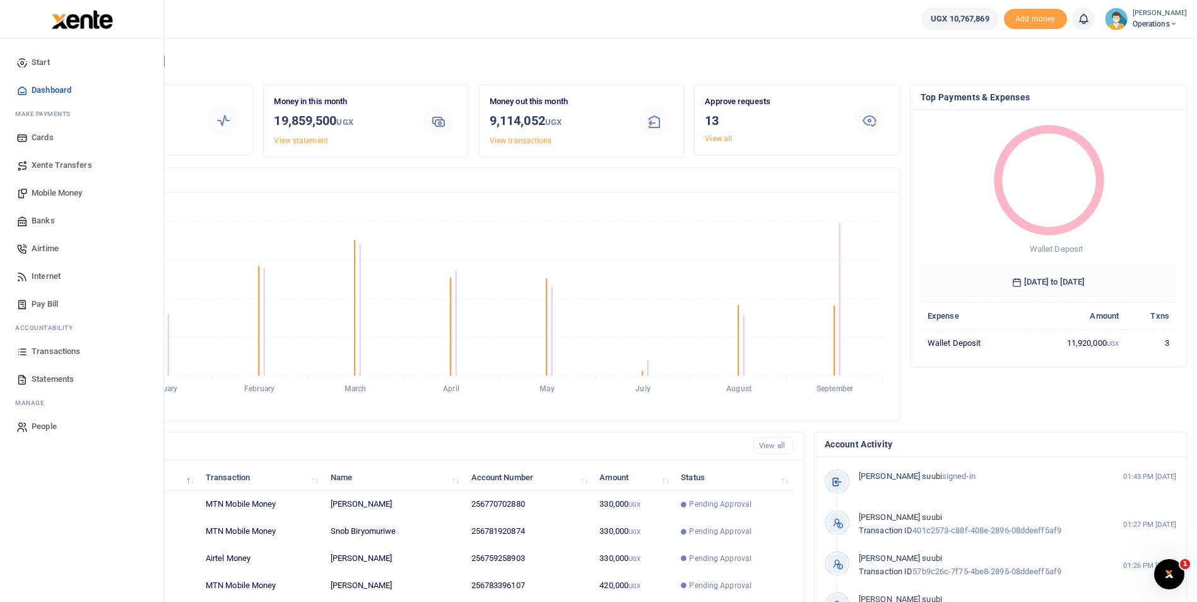
click at [44, 186] on link "Mobile Money" at bounding box center [81, 193] width 143 height 28
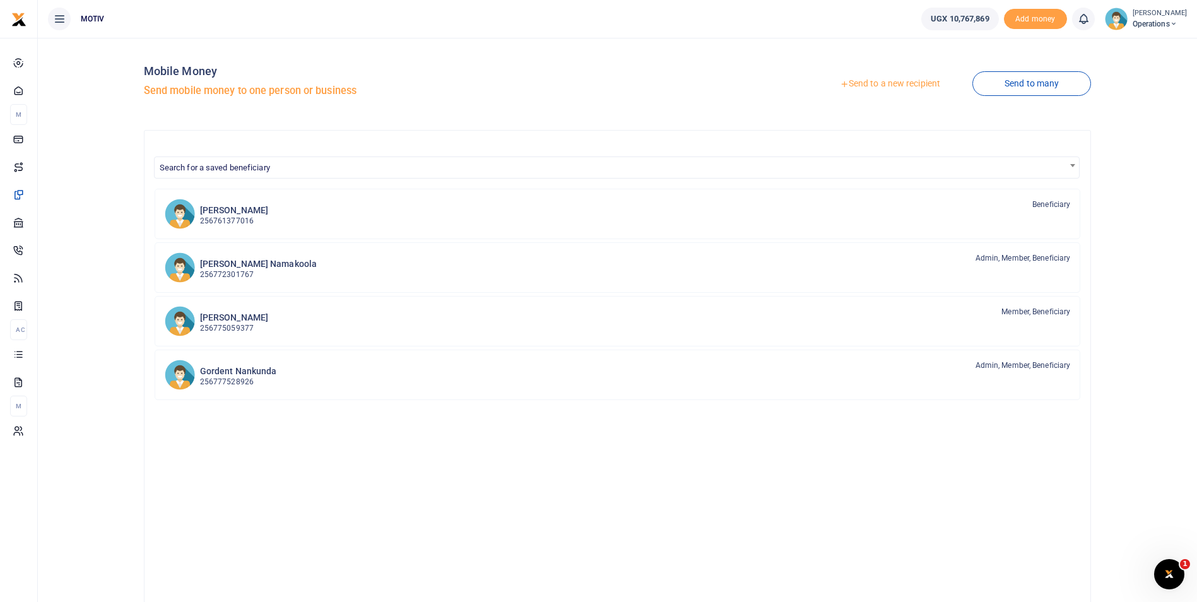
click at [883, 84] on link "Send to a new recipient" at bounding box center [889, 84] width 165 height 23
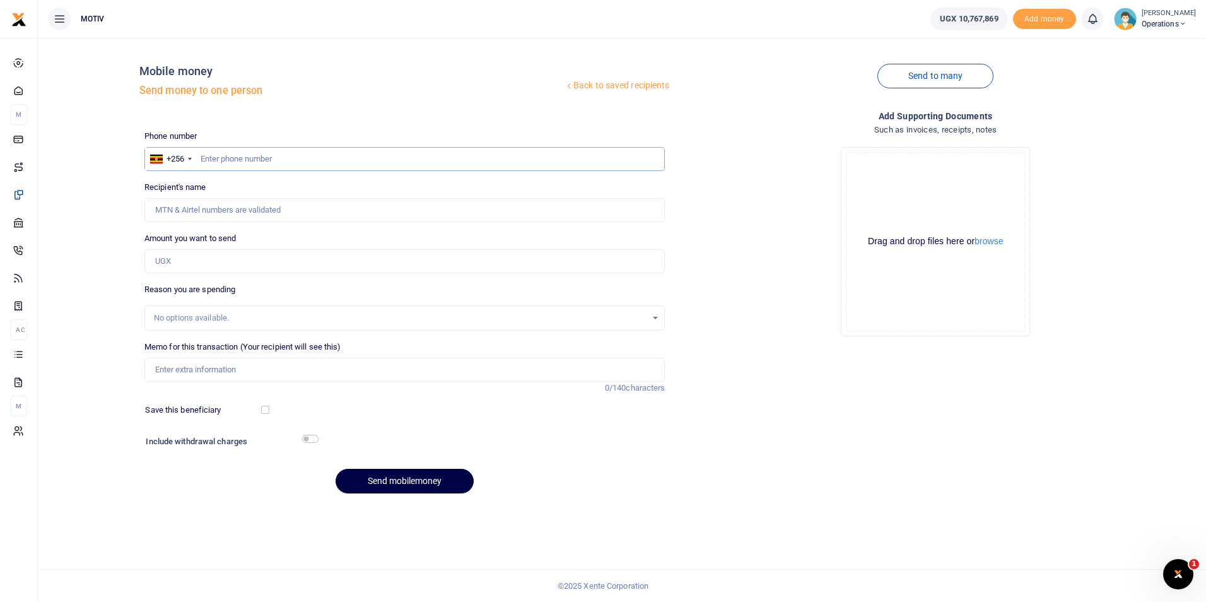
click at [228, 160] on input "text" at bounding box center [404, 159] width 521 height 24
paste input "777795181"
type input "0777795181"
type input "[PERSON_NAME]"
type input "0777795181"
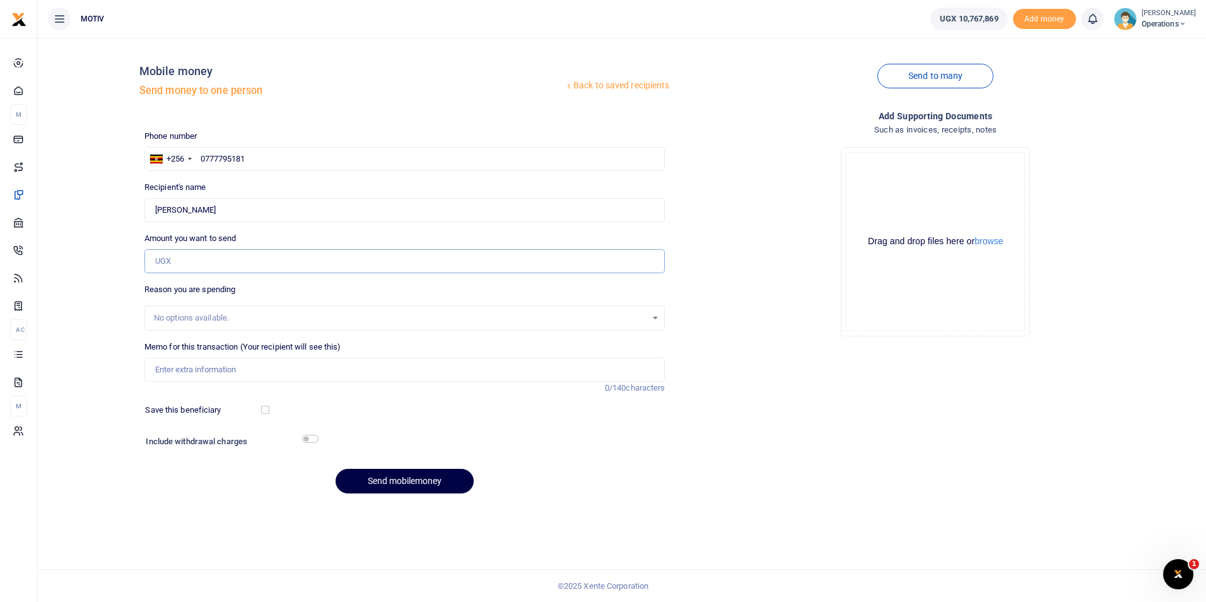
click at [211, 265] on input "Amount you want to send" at bounding box center [404, 261] width 521 height 24
paste input "330,000"
type input "330,000"
click at [276, 370] on input "Memo for this transaction (Your recipient will see this)" at bounding box center [404, 370] width 521 height 24
type input "Salary for August 2025"
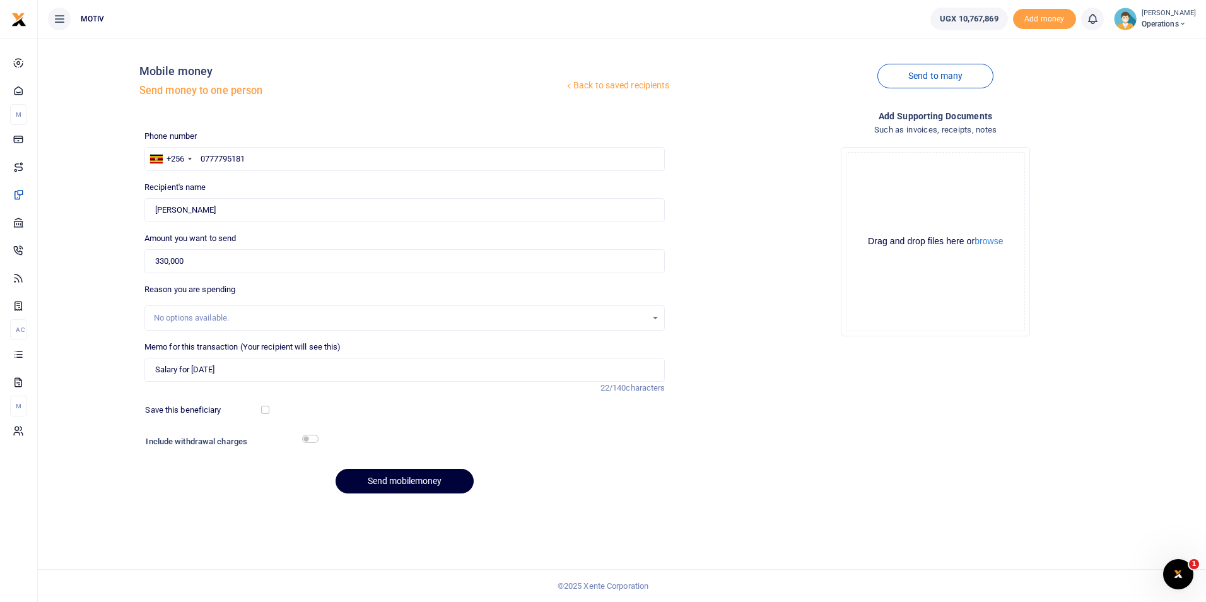
click at [372, 477] on button "Send mobilemoney" at bounding box center [405, 481] width 138 height 25
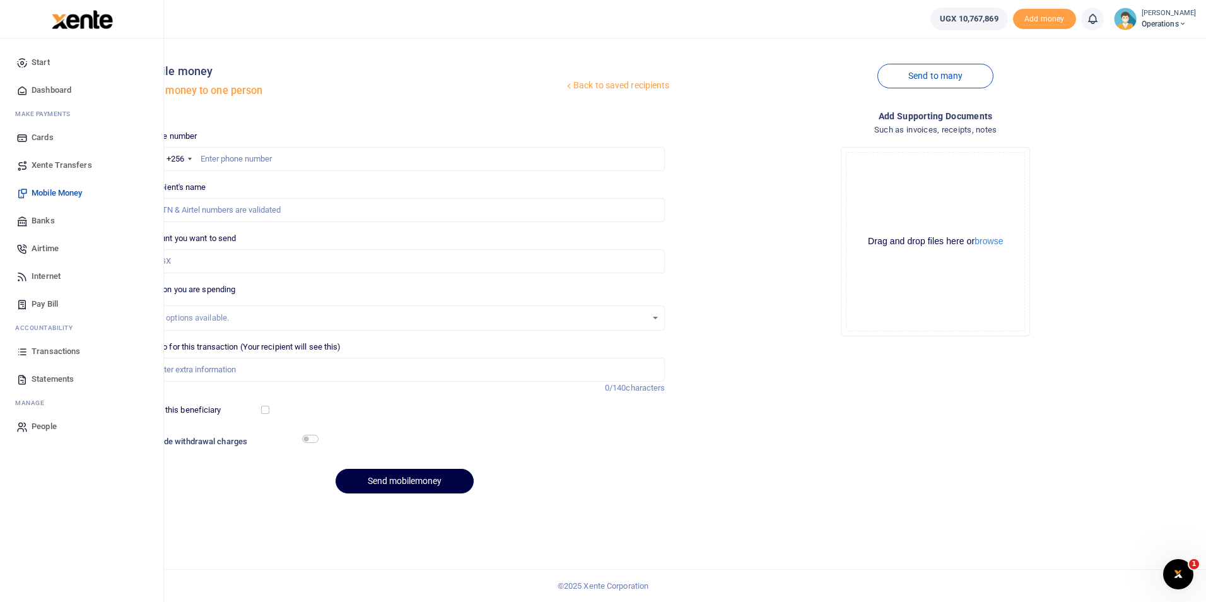
click at [43, 86] on span "Dashboard" at bounding box center [52, 90] width 40 height 13
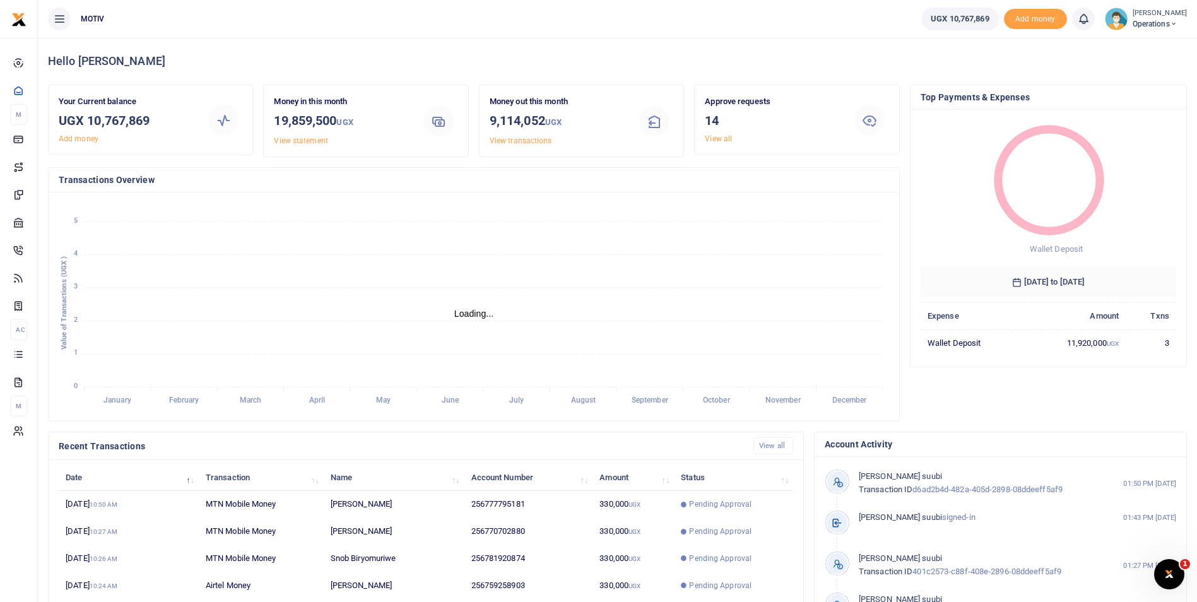
scroll to position [168, 247]
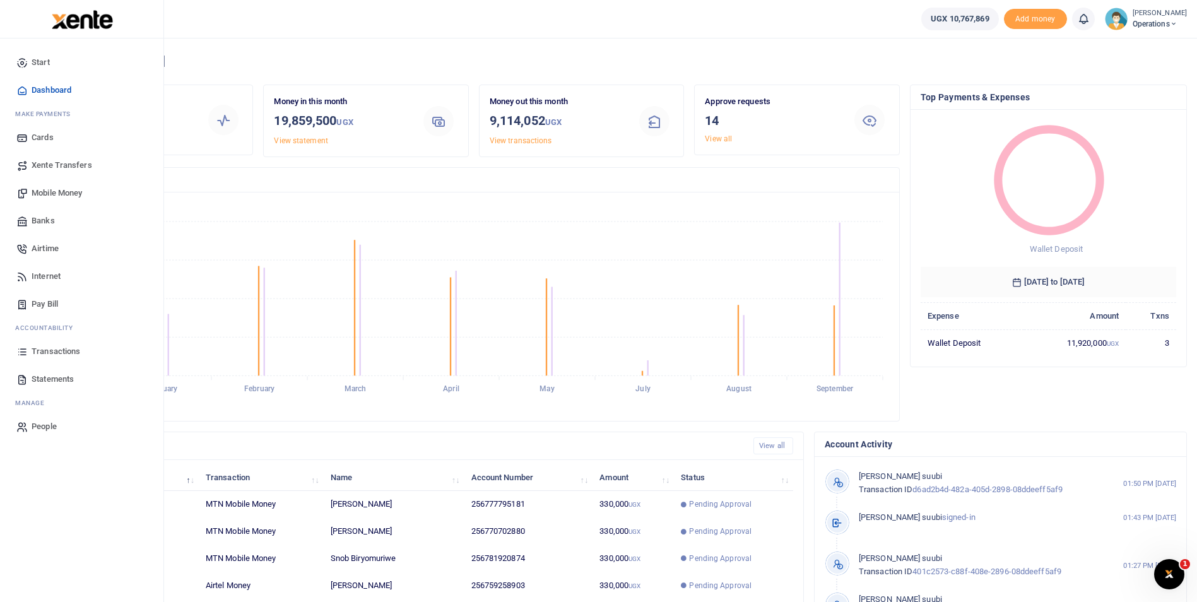
click at [50, 193] on span "Mobile Money" at bounding box center [57, 193] width 50 height 13
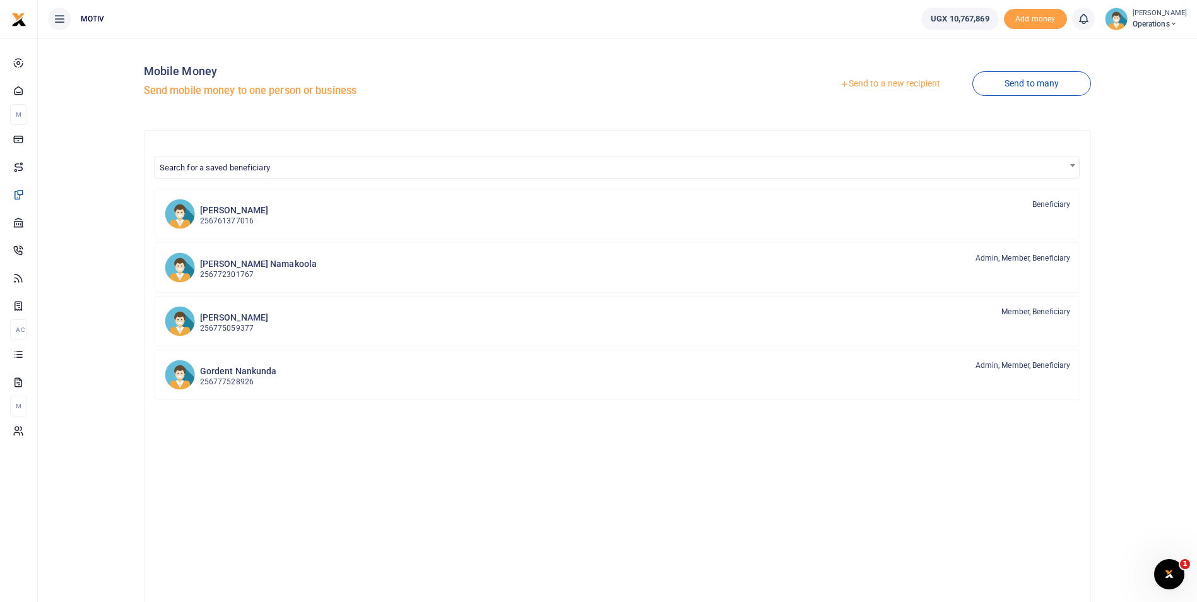
click at [873, 78] on link "Send to a new recipient" at bounding box center [889, 84] width 165 height 23
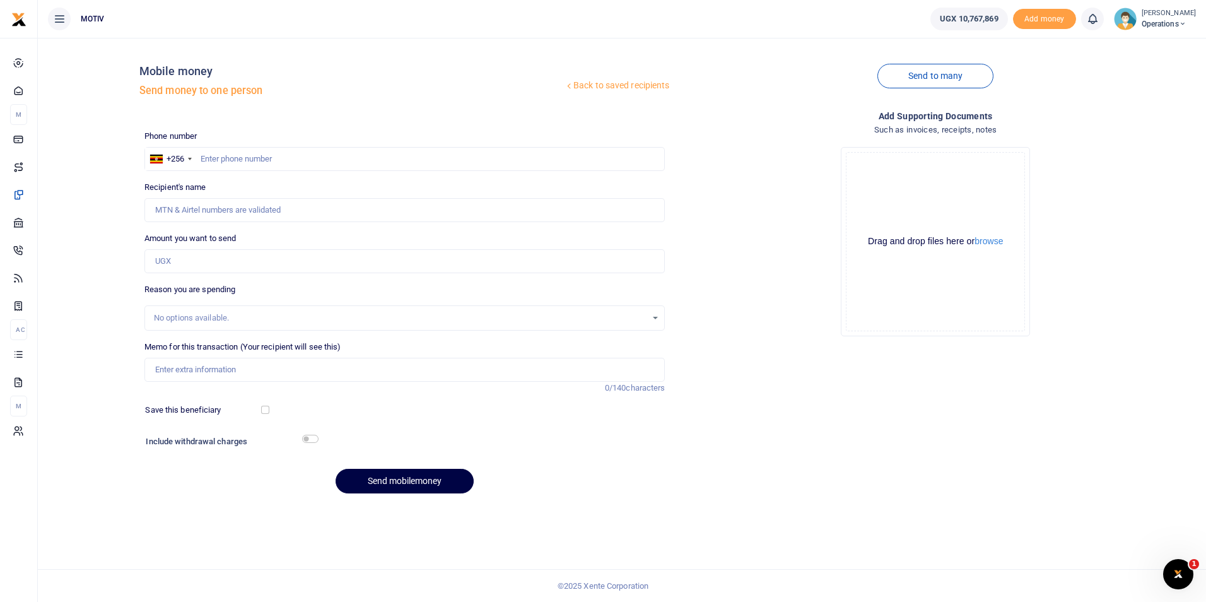
click at [243, 160] on div at bounding box center [603, 301] width 1206 height 602
click at [243, 160] on input "text" at bounding box center [404, 159] width 521 height 24
paste input "756665571"
type input "756665571"
click at [215, 262] on input "Amount you want to send" at bounding box center [404, 261] width 521 height 24
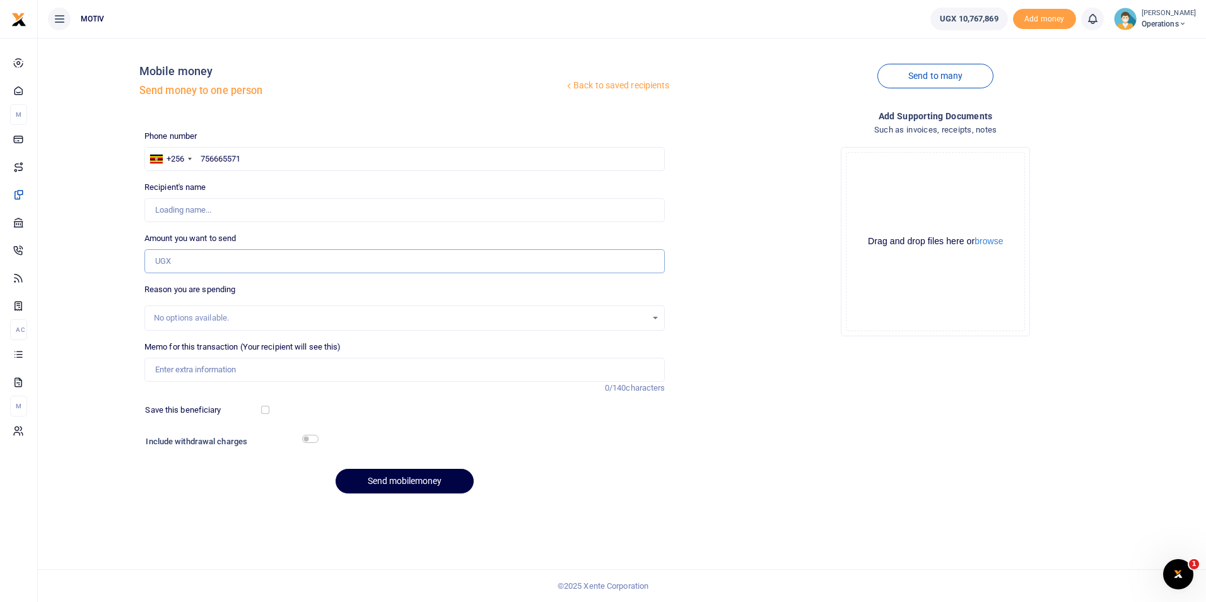
type input "330,000"
type input "Babra Adong"
type input "Salary for [DATE]"
type input "Patrick Batto"
click at [249, 163] on input "756665571" at bounding box center [404, 159] width 521 height 24
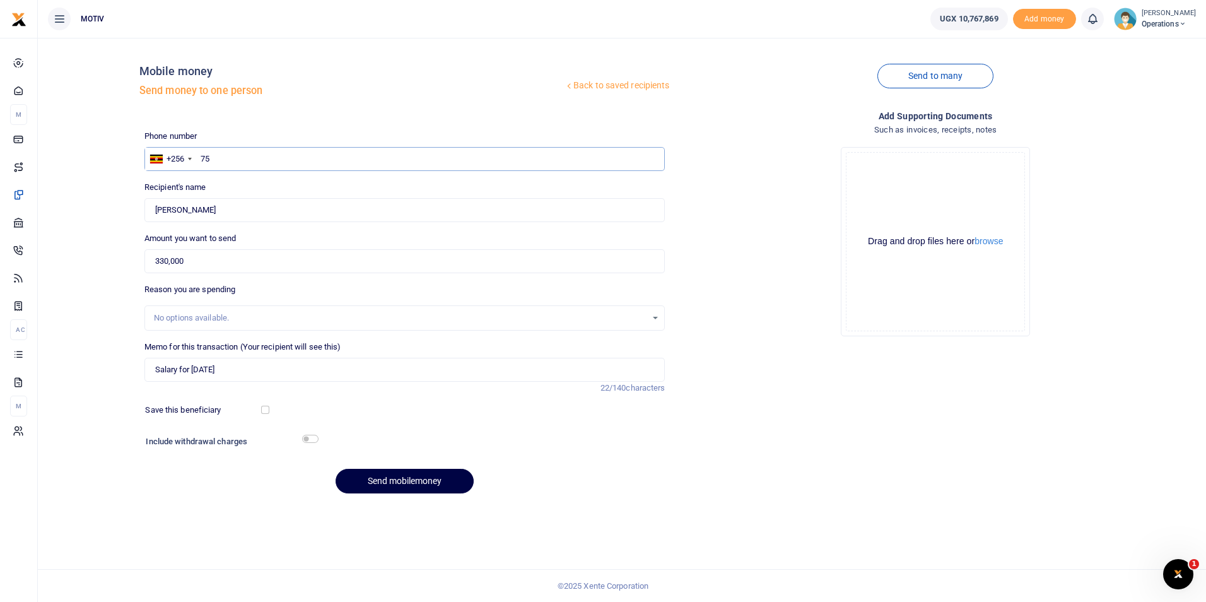
type input "7"
paste input "756665571"
type input "756665571"
click at [103, 275] on div "Back to saved recipients Mobile money Send money to one person Send to many Pho…" at bounding box center [622, 275] width 1158 height 455
click at [392, 474] on button "Send mobilemoney" at bounding box center [405, 481] width 138 height 25
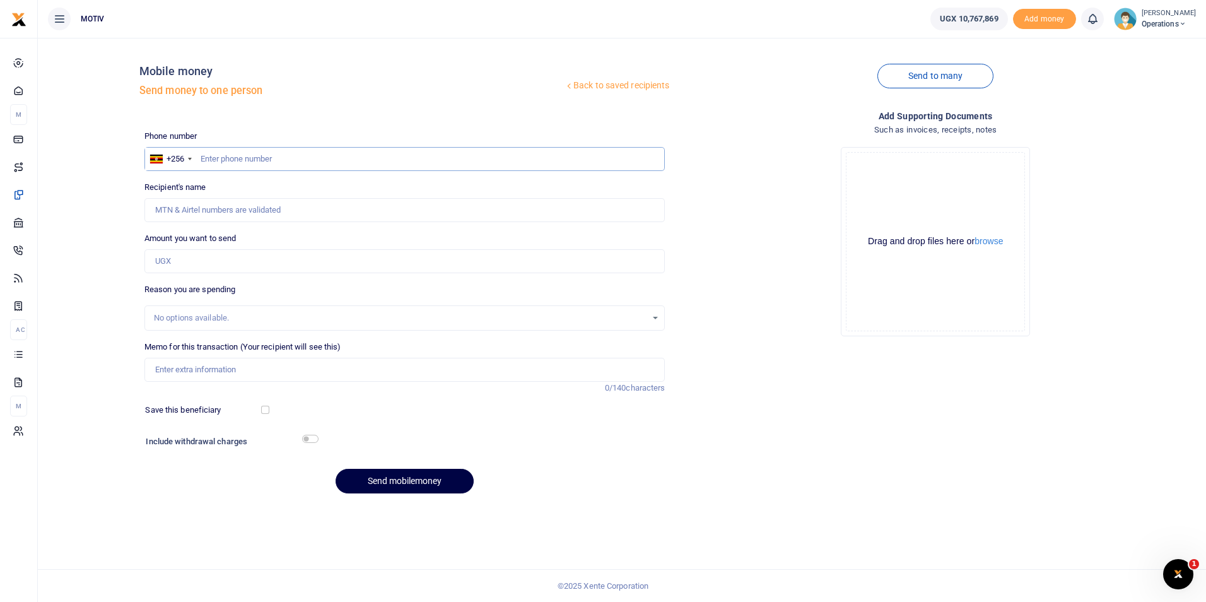
click at [288, 163] on input "text" at bounding box center [404, 159] width 521 height 24
paste input "772264272"
type input "772264272"
type input "[PERSON_NAME]"
type input "772264272"
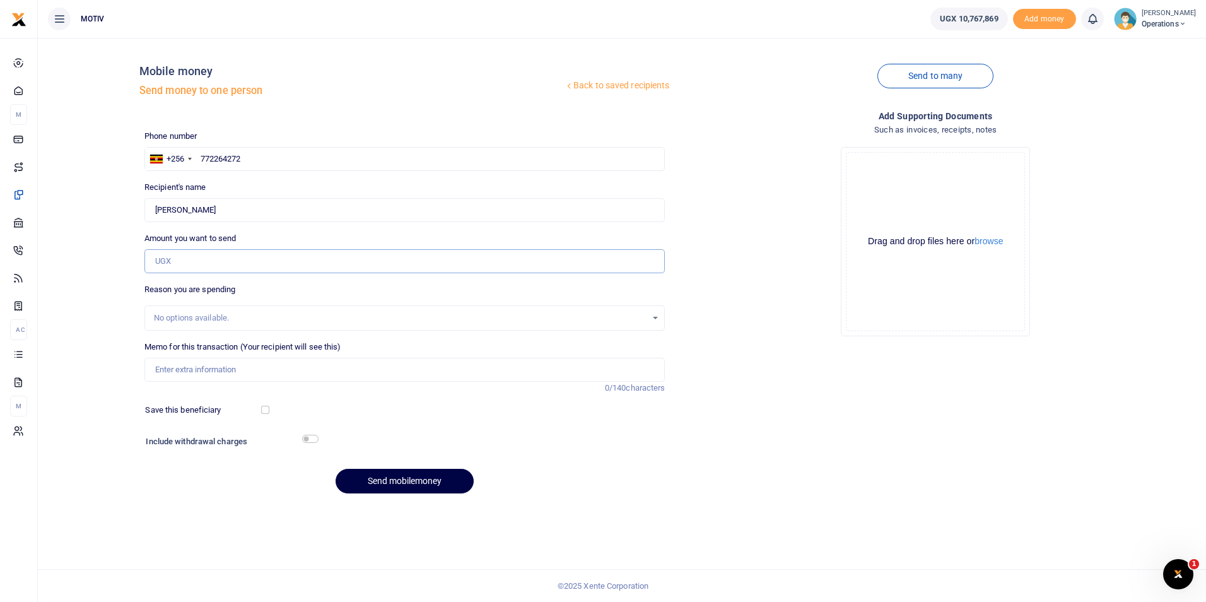
click at [186, 264] on input "Amount you want to send" at bounding box center [404, 261] width 521 height 24
paste input "330,000"
type input "330,000"
click at [178, 365] on input "Memo for this transaction (Your recipient will see this)" at bounding box center [404, 370] width 521 height 24
type input "Salary for [DATE]"
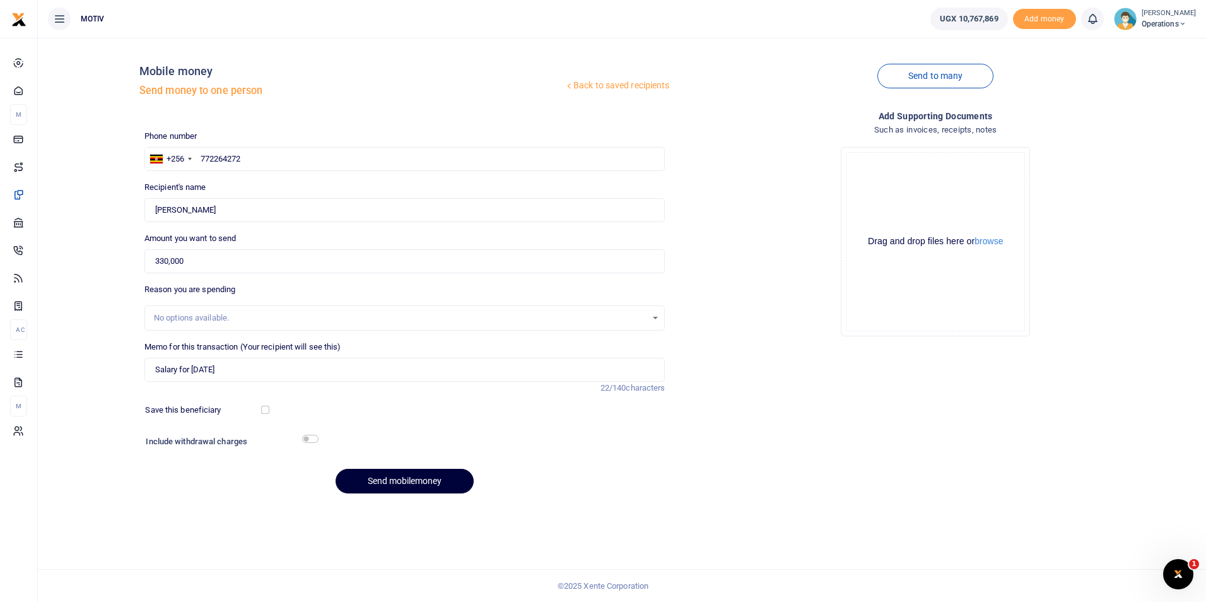
click at [372, 481] on button "Send mobilemoney" at bounding box center [405, 481] width 138 height 25
click at [218, 160] on input "text" at bounding box center [404, 159] width 521 height 24
paste input "758312317"
type input "758312317"
click at [78, 234] on div "Back to saved recipients Mobile money Send money to one person Send to many Pho…" at bounding box center [622, 275] width 1158 height 455
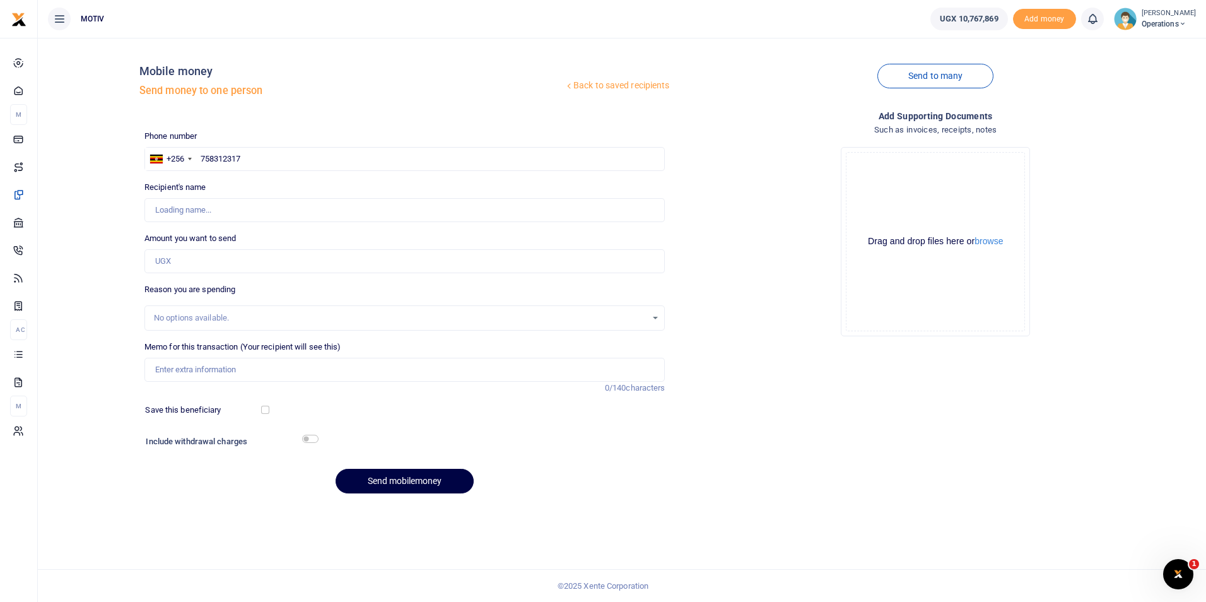
type input "Fred Kabanda"
click at [183, 263] on input "Amount you want to send" at bounding box center [404, 261] width 521 height 24
paste input "195,000"
type input "195,000"
click at [179, 373] on input "Memo for this transaction (Your recipient will see this)" at bounding box center [404, 370] width 521 height 24
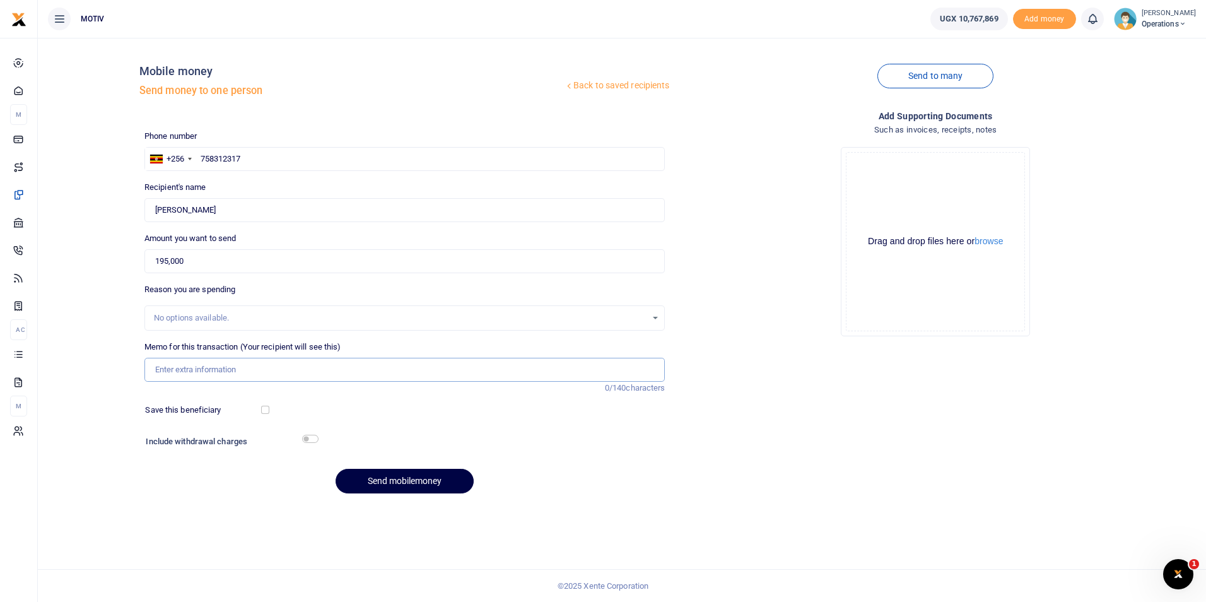
type input "Salary for [DATE]"
click at [366, 486] on button "Send mobilemoney" at bounding box center [405, 481] width 138 height 25
click at [230, 161] on input "text" at bounding box center [404, 159] width 521 height 24
paste input "782070748"
type input "782070748"
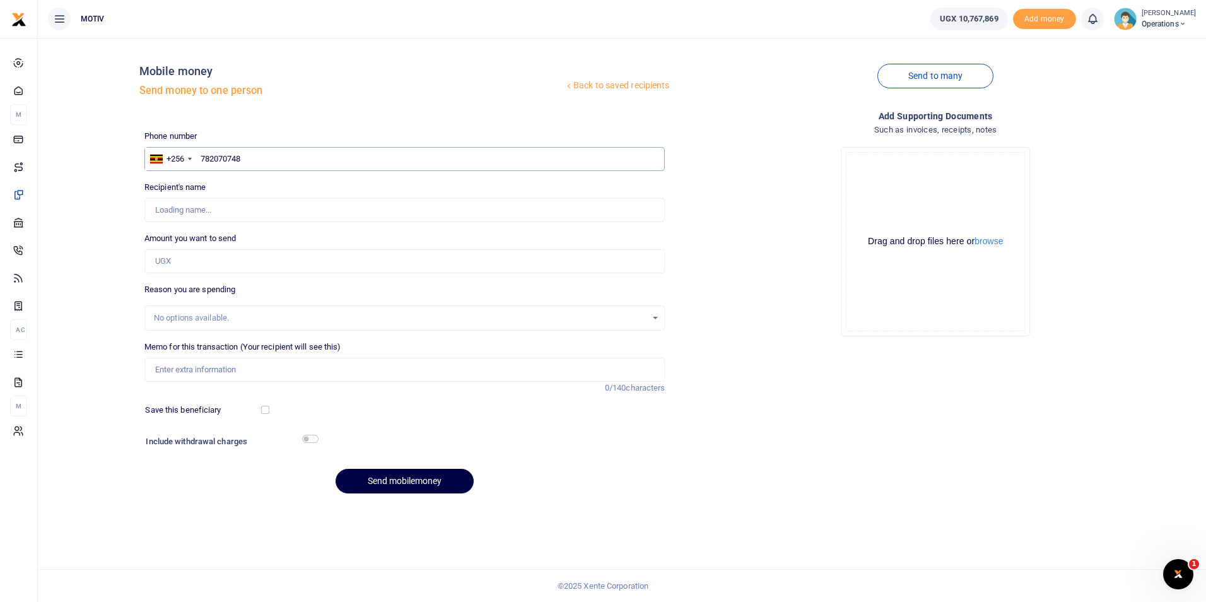
type input "[PERSON_NAME]"
type input "782070748"
click at [246, 365] on input "Memo for this transaction (Your recipient will see this)" at bounding box center [404, 370] width 521 height 24
click at [257, 290] on div "Reason you are spending No options available." at bounding box center [404, 306] width 521 height 47
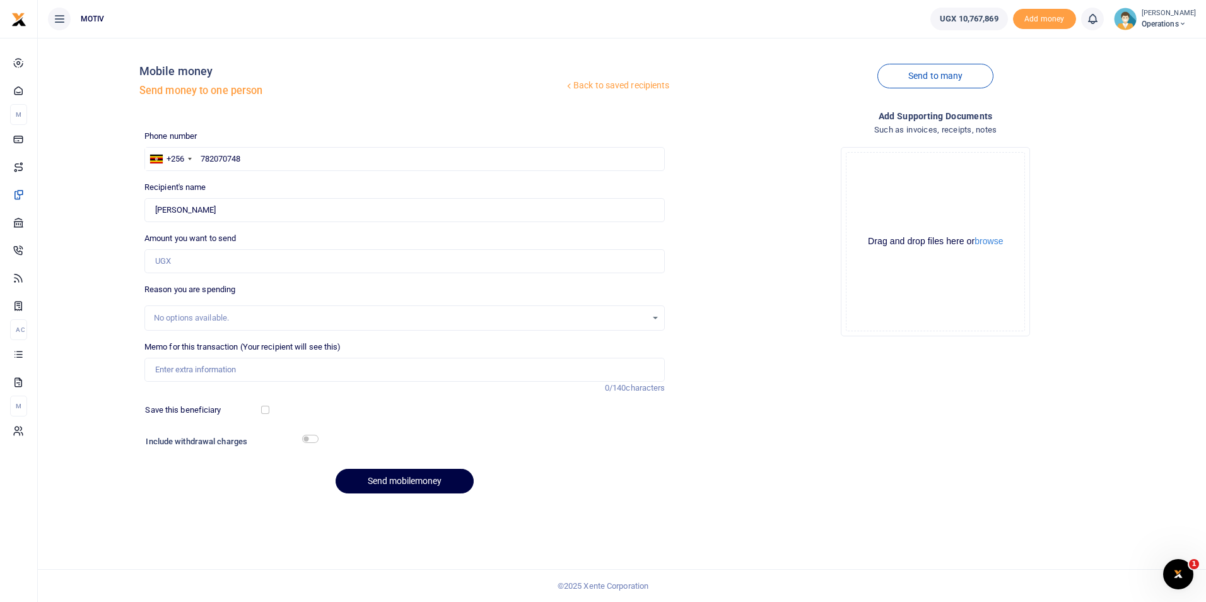
click at [257, 290] on div "Reason you are spending No options available." at bounding box center [404, 306] width 521 height 47
click at [201, 320] on div "No options available." at bounding box center [400, 318] width 493 height 13
click at [177, 377] on input "Memo for this transaction (Your recipient will see this)" at bounding box center [404, 370] width 521 height 24
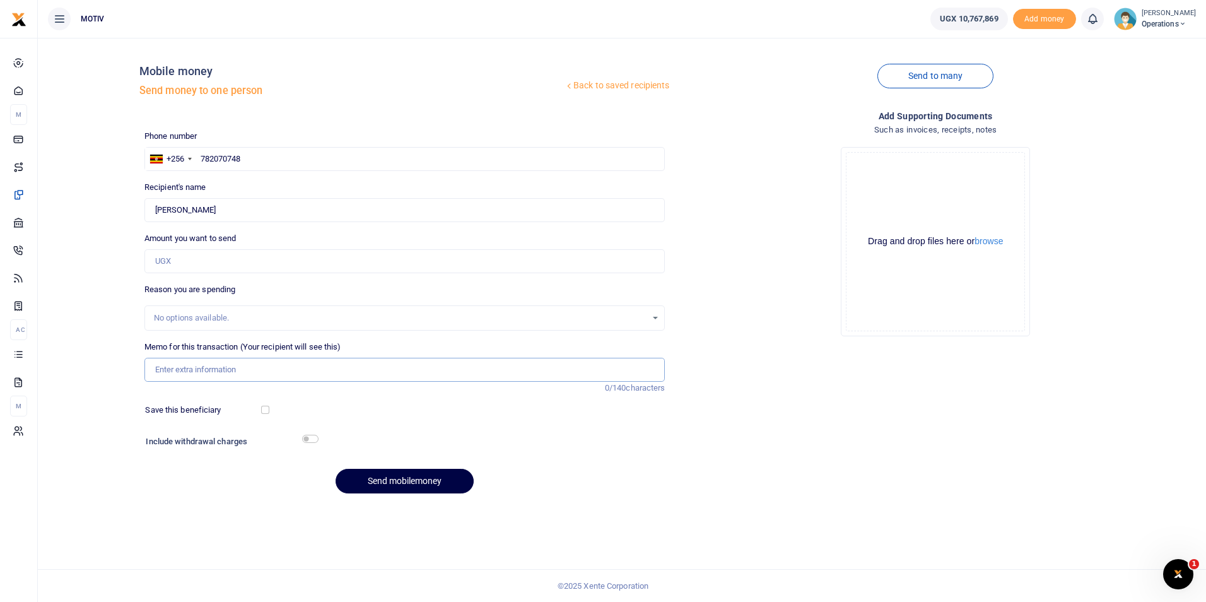
paste input "330,000"
type input "330,000"
click at [370, 481] on button "Send mobilemoney" at bounding box center [405, 481] width 138 height 25
type input "330,000"
click at [210, 375] on input "330,000" at bounding box center [404, 370] width 521 height 24
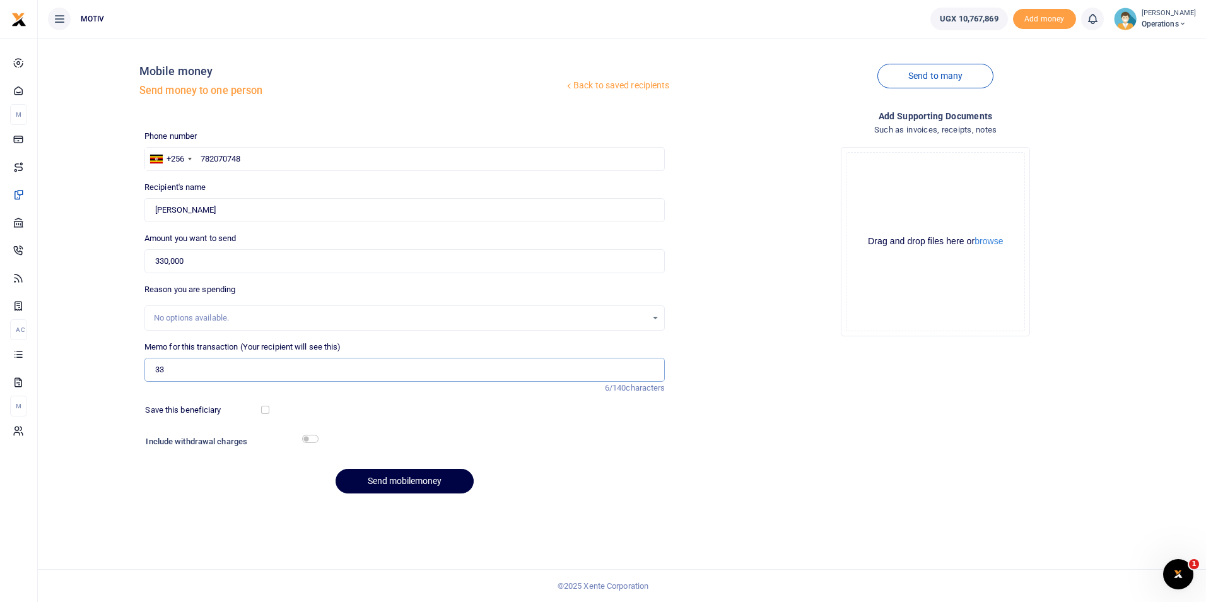
type input "3"
click at [210, 375] on input "Memo for this transaction (Your recipient will see this)" at bounding box center [404, 370] width 521 height 24
type input "Salary for [DATE]"
click at [407, 479] on button "Send mobilemoney" at bounding box center [405, 481] width 138 height 25
click at [246, 164] on input "text" at bounding box center [404, 159] width 521 height 24
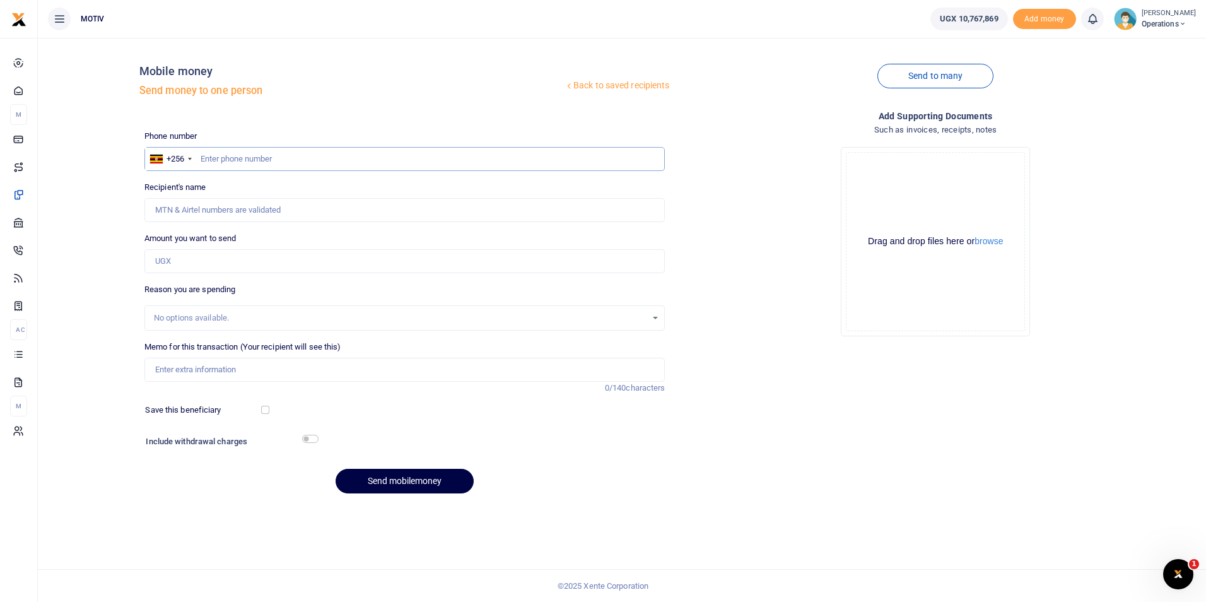
paste input "704429604"
type input "704429604"
type input "[PERSON_NAME]"
type input "704429604"
click at [281, 269] on input "Amount you want to send" at bounding box center [404, 261] width 521 height 24
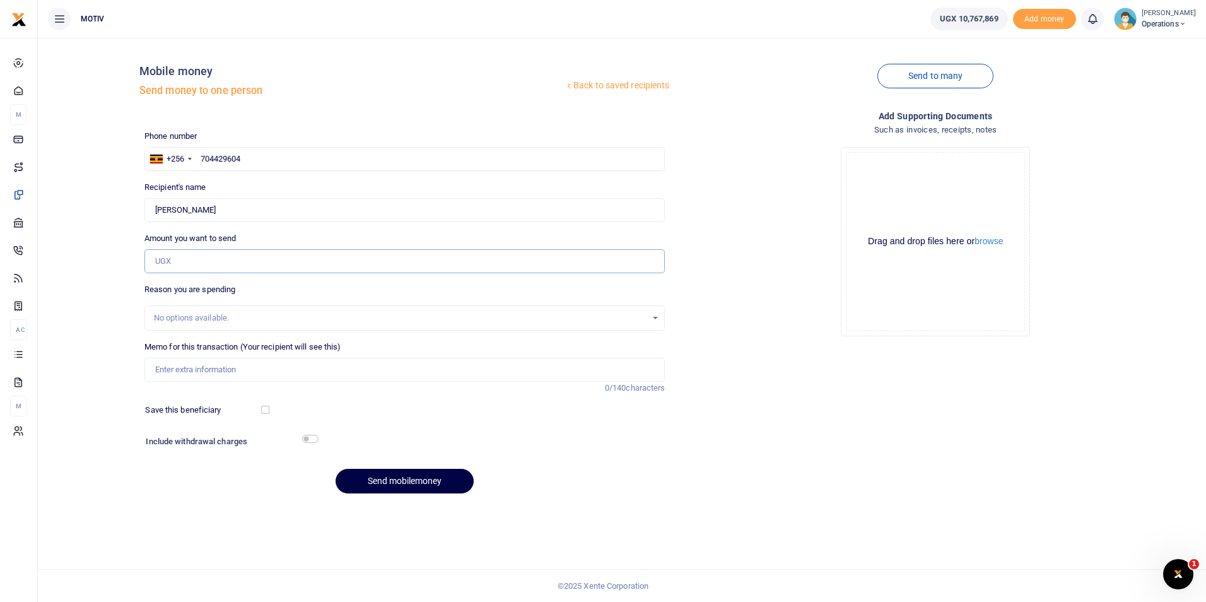
paste input "330,000"
type input "330,000"
click at [213, 378] on input "Memo for this transaction (Your recipient will see this)" at bounding box center [404, 370] width 521 height 24
type input "Salary for [DATE]"
click at [366, 482] on button "Send mobilemoney" at bounding box center [405, 481] width 138 height 25
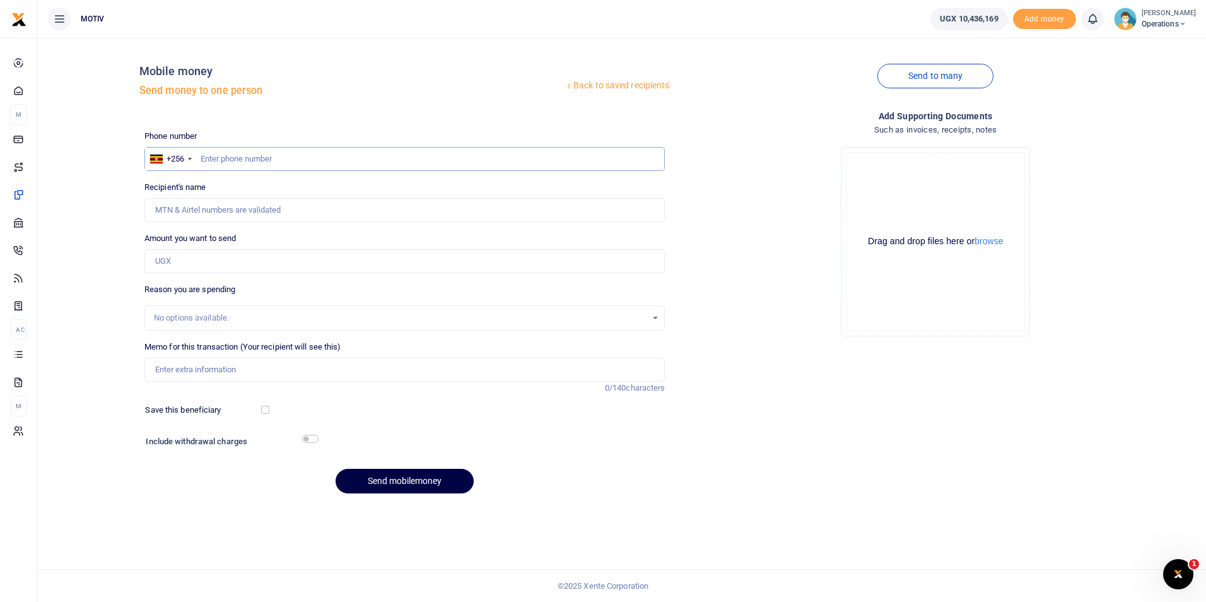
click at [258, 162] on input "text" at bounding box center [404, 159] width 521 height 24
paste input "788870700"
type input "788870700"
type input "Janet Agwang"
type input "788870700"
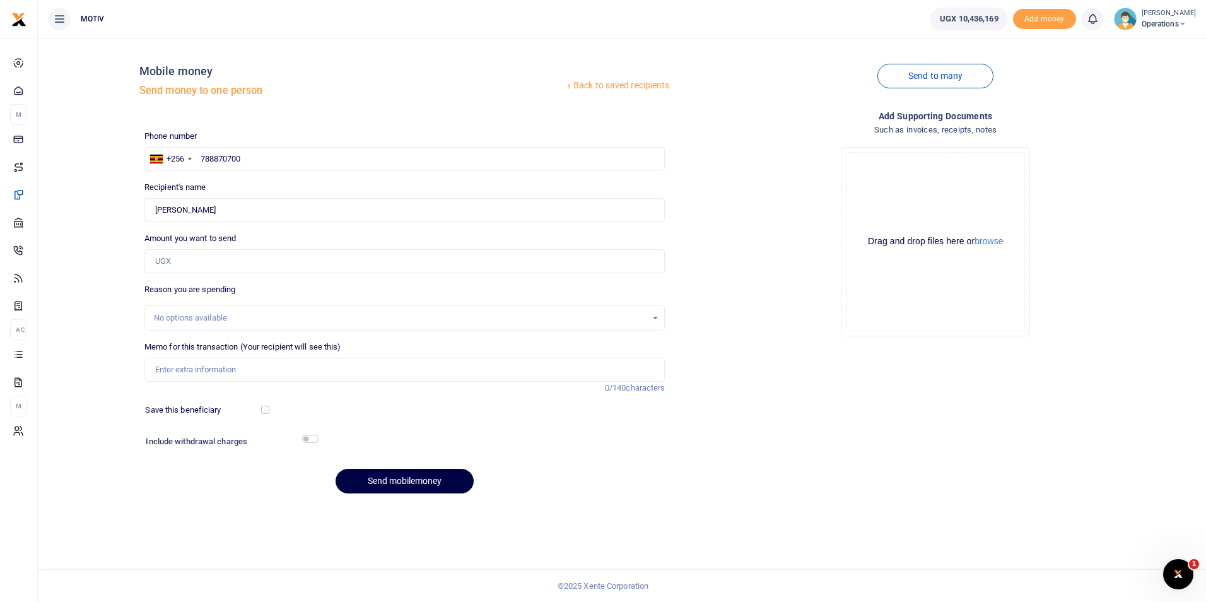
click at [106, 238] on div "Back to saved recipients Mobile money Send money to one person Send to many Pho…" at bounding box center [622, 275] width 1158 height 455
click at [178, 266] on input "Amount you want to send" at bounding box center [404, 261] width 521 height 24
paste input "240,000"
type input "240,000"
click at [187, 368] on input "Memo for this transaction (Your recipient will see this)" at bounding box center [404, 370] width 521 height 24
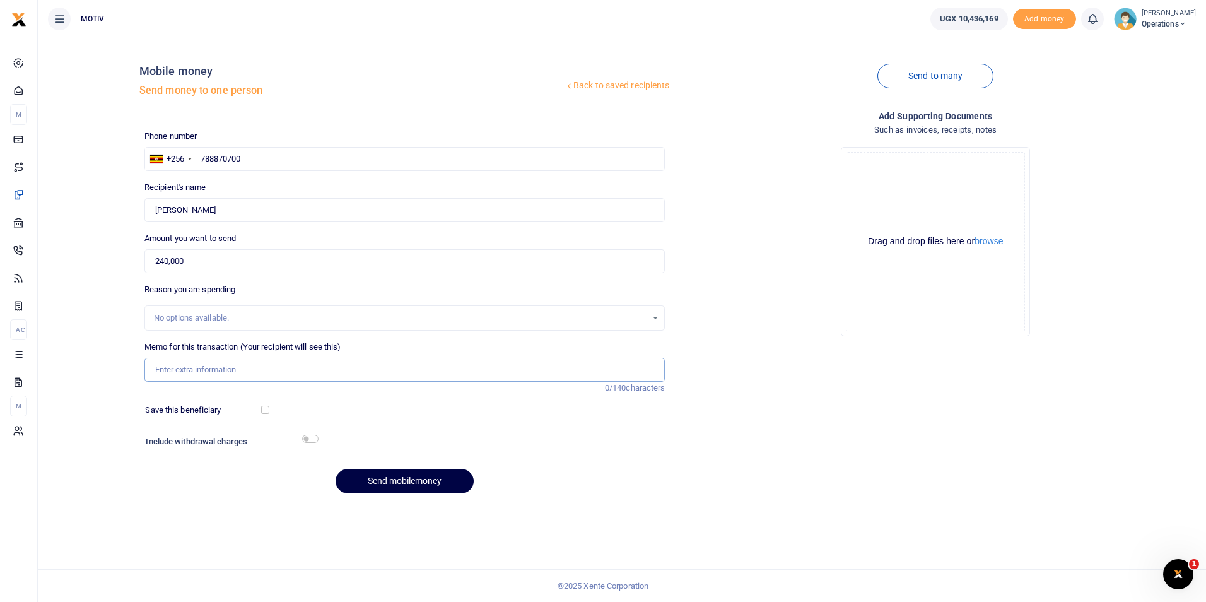
type input "Salary for [DATE]"
click at [386, 477] on button "Send mobilemoney" at bounding box center [405, 481] width 138 height 25
click at [221, 161] on input "text" at bounding box center [404, 159] width 521 height 24
paste input "765417632"
type input "765417632"
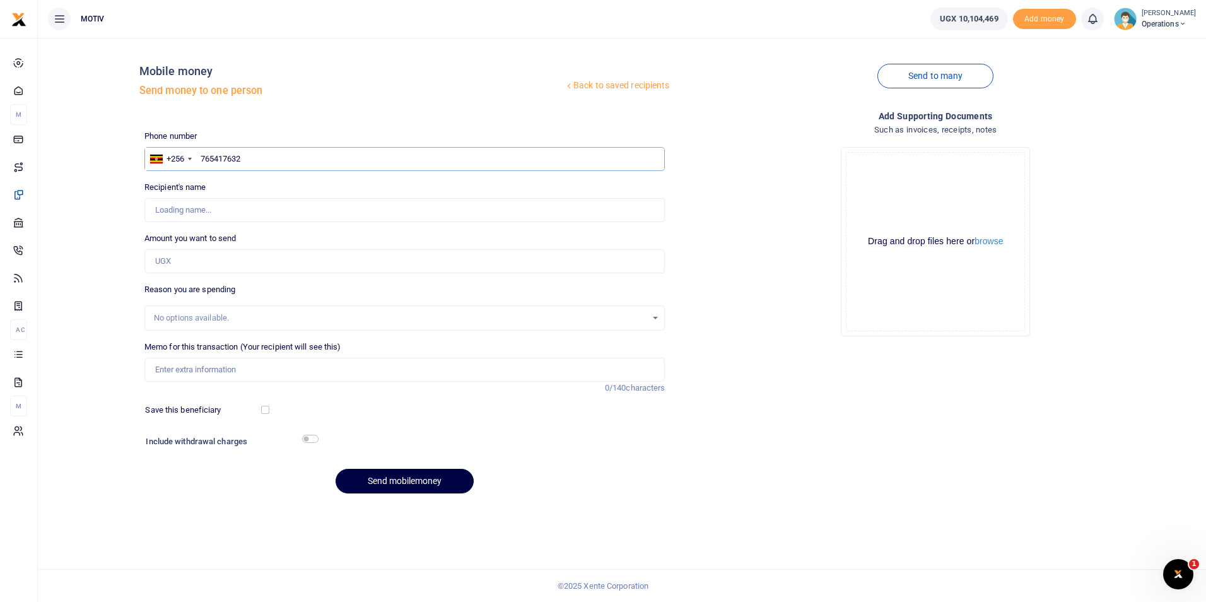
type input "[PERSON_NAME]"
type input "765417632"
click at [112, 210] on div "Back to saved recipients Mobile money Send money to one person Send to many Pho…" at bounding box center [622, 275] width 1158 height 455
click at [191, 260] on input "Amount you want to send" at bounding box center [404, 261] width 521 height 24
paste input "285,000"
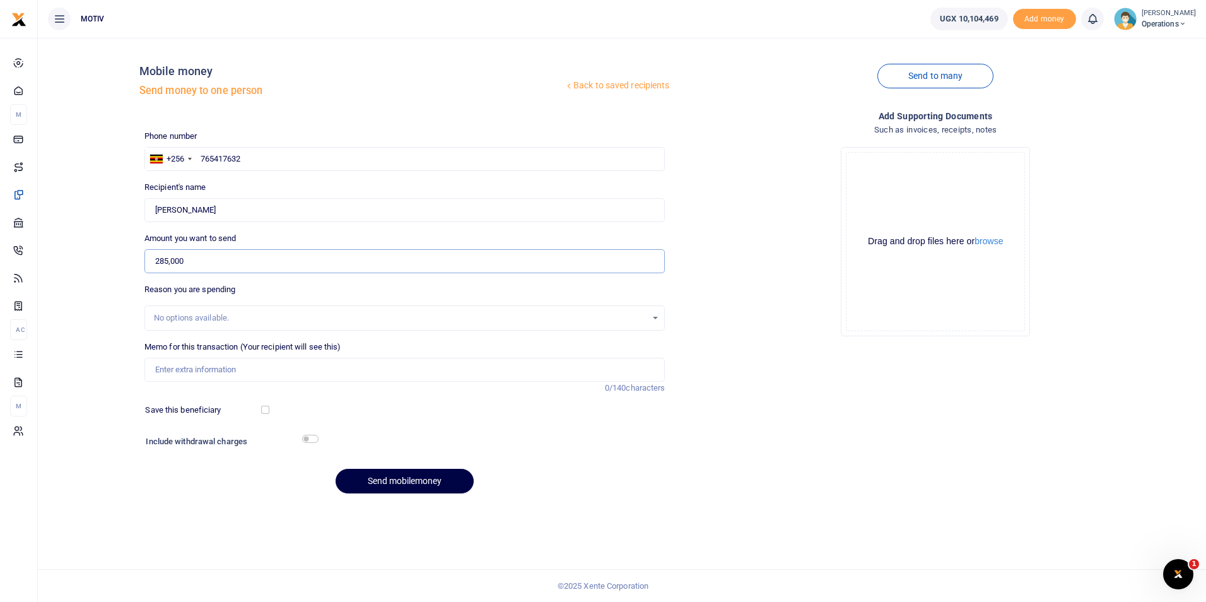
type input "285,000"
click at [220, 370] on input "Memo for this transaction (Your recipient will see this)" at bounding box center [404, 370] width 521 height 24
type input "Salary for [DATE]"
click at [396, 477] on button "Send mobilemoney" at bounding box center [405, 481] width 138 height 25
click input "text"
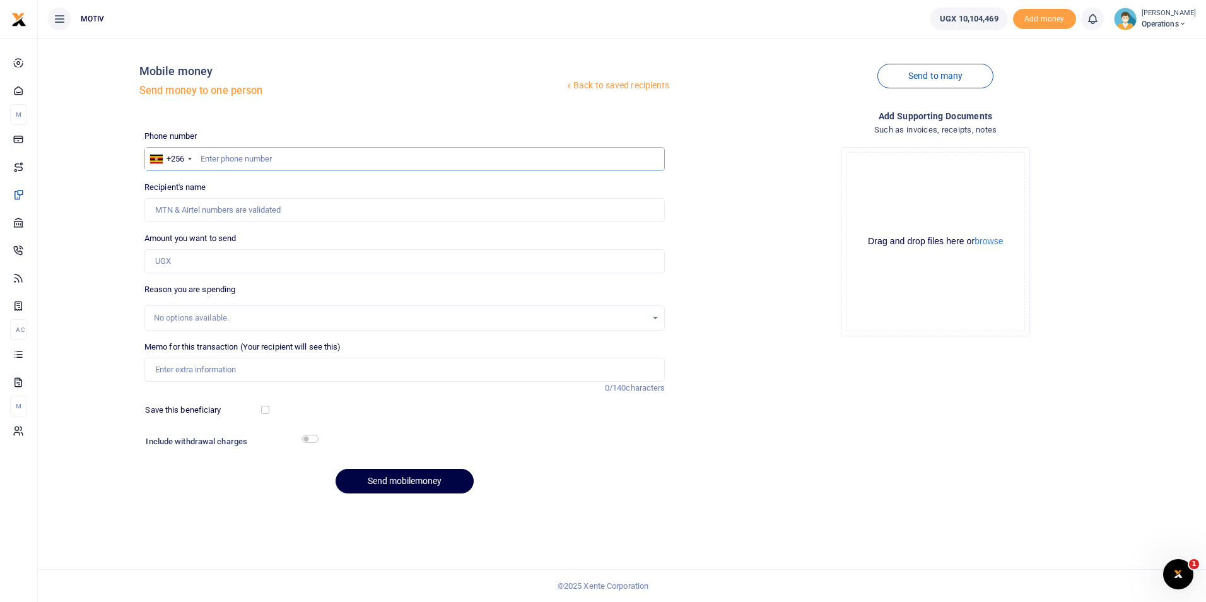
paste input "285,000"
click div "Back to saved recipients Mobile money Send money to one person Send to many Pho…"
click input "285,000"
type input "2"
click input "text"
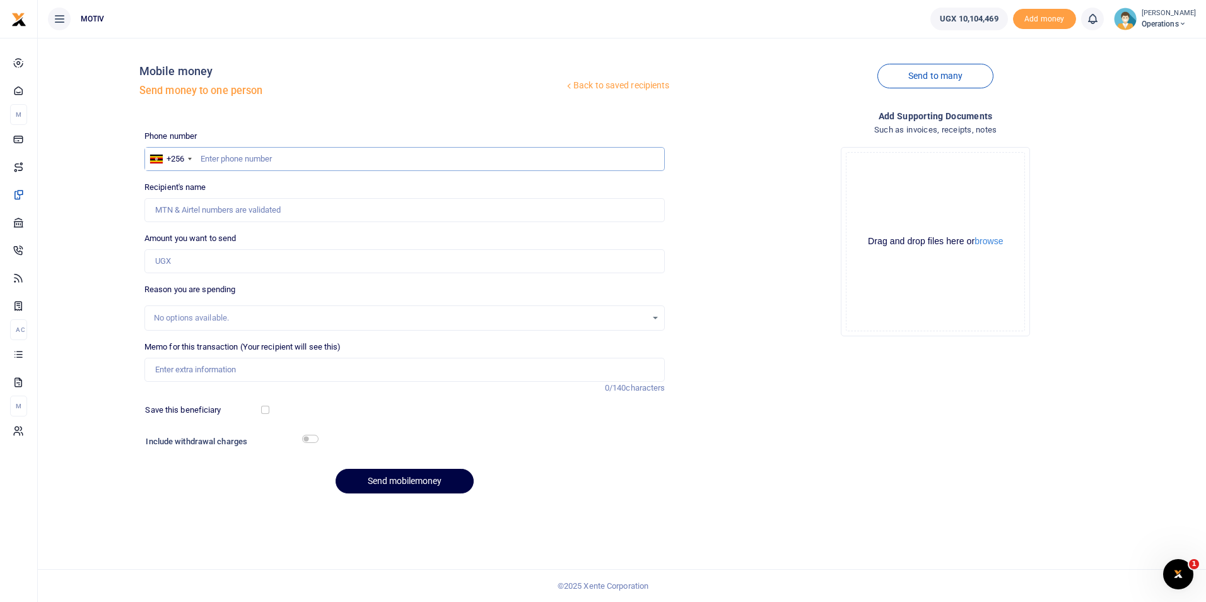
paste input "775257753"
type input "775257753"
type input "Lilian Asienzo"
type input "775257753"
click input "Amount you want to send"
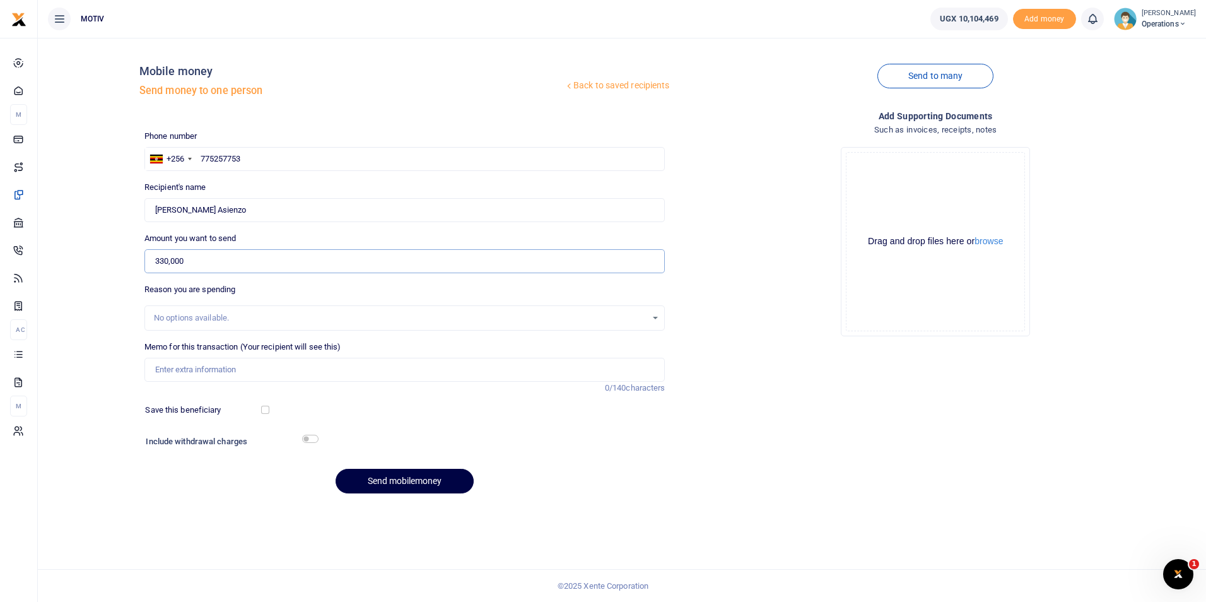
type input "330,000"
click input "Memo for this transaction (Your recipient will see this)"
type input "Salary for [DATE]"
click button "Send mobilemoney"
click at [278, 158] on input "text" at bounding box center [404, 159] width 521 height 24
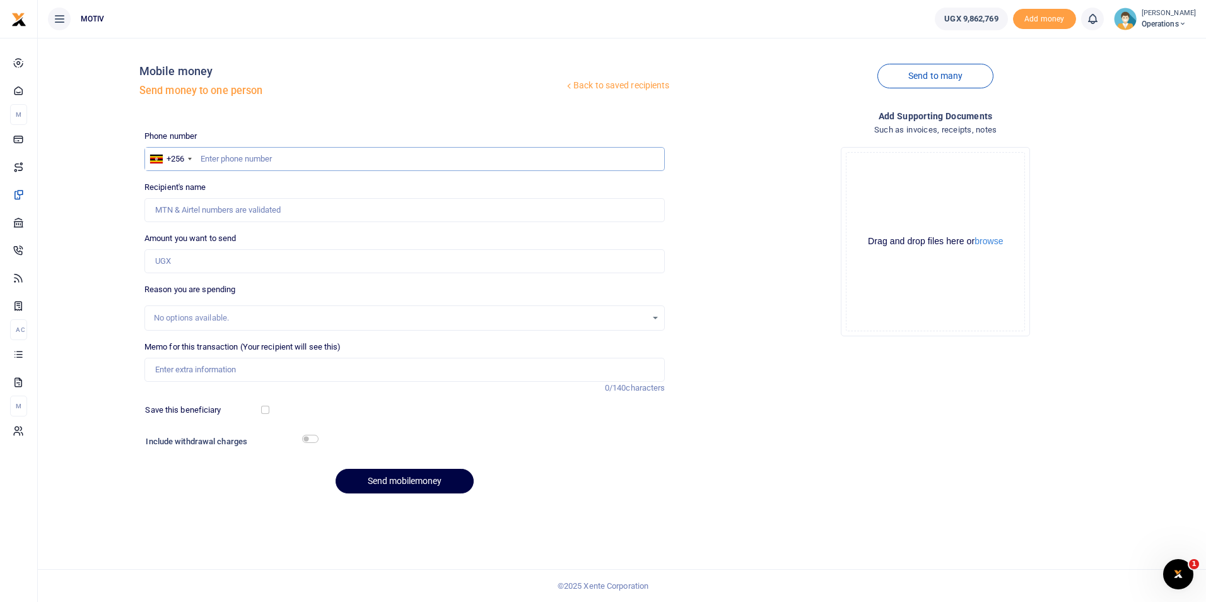
paste input "751228919"
type input "751228919"
type input "[PERSON_NAME]"
type input "751228919"
click at [164, 260] on input "Amount you want to send" at bounding box center [404, 261] width 521 height 24
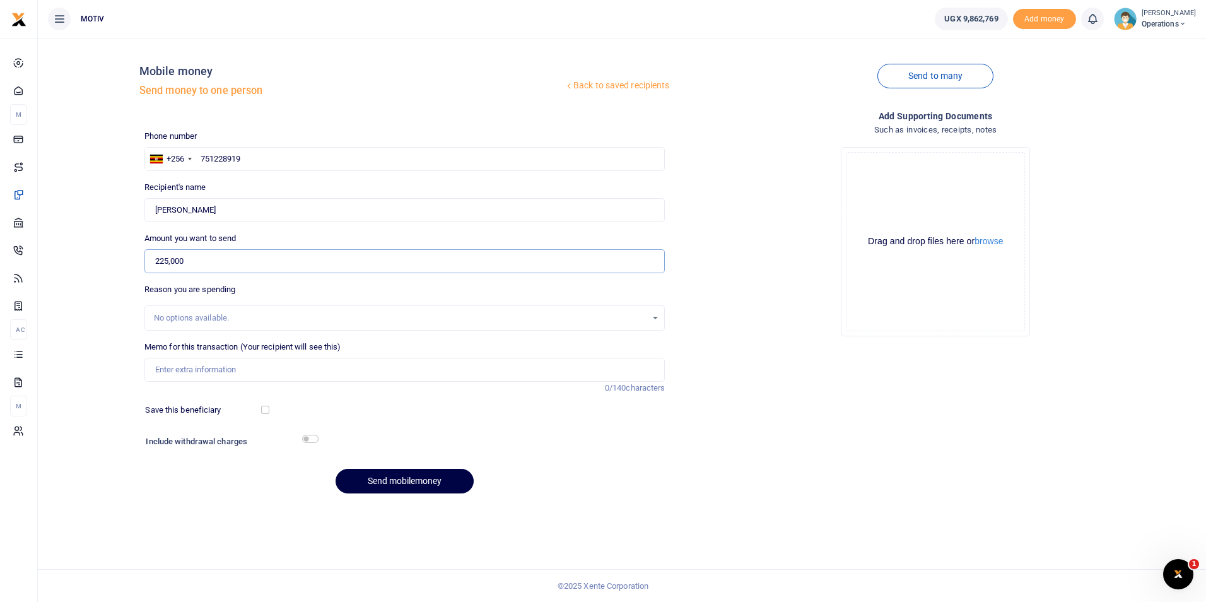
type input "225,000"
click at [112, 341] on div "Back to saved recipients Mobile money Send money to one person Send to many Pho…" at bounding box center [622, 275] width 1158 height 455
click at [310, 372] on input "Memo for this transaction (Your recipient will see this)" at bounding box center [404, 370] width 521 height 24
type input "Salary for [DATE]"
click at [377, 479] on button "Send mobilemoney" at bounding box center [405, 481] width 138 height 25
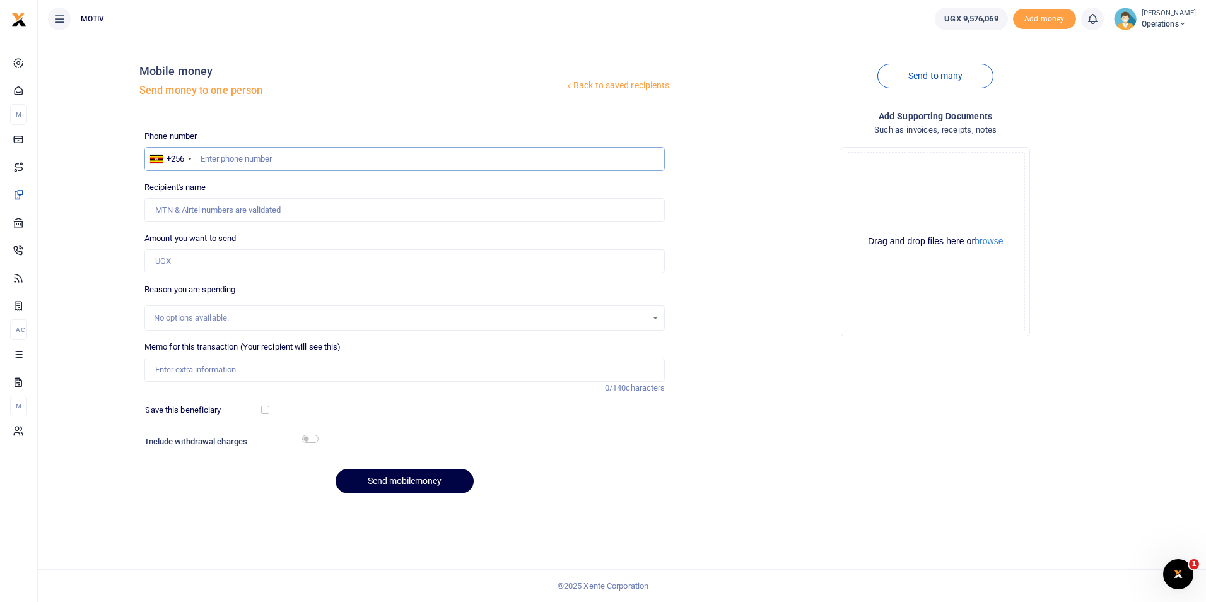
click at [341, 163] on input "text" at bounding box center [404, 159] width 521 height 24
paste input "748928207"
type input "748928207"
type input "[PERSON_NAME]"
type input "748928207"
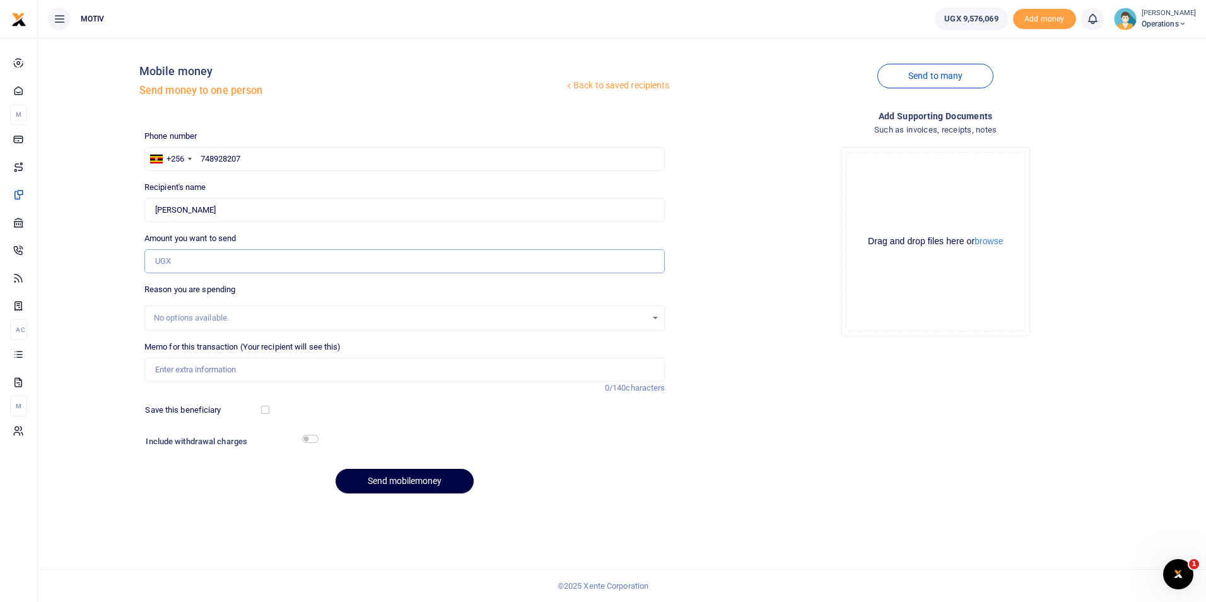
click at [283, 266] on input "Amount you want to send" at bounding box center [404, 261] width 521 height 24
paste input "300,000"
type input "300,000"
click at [262, 366] on input "Memo for this transaction (Your recipient will see this)" at bounding box center [404, 370] width 521 height 24
type input "Salary for [DATE]"
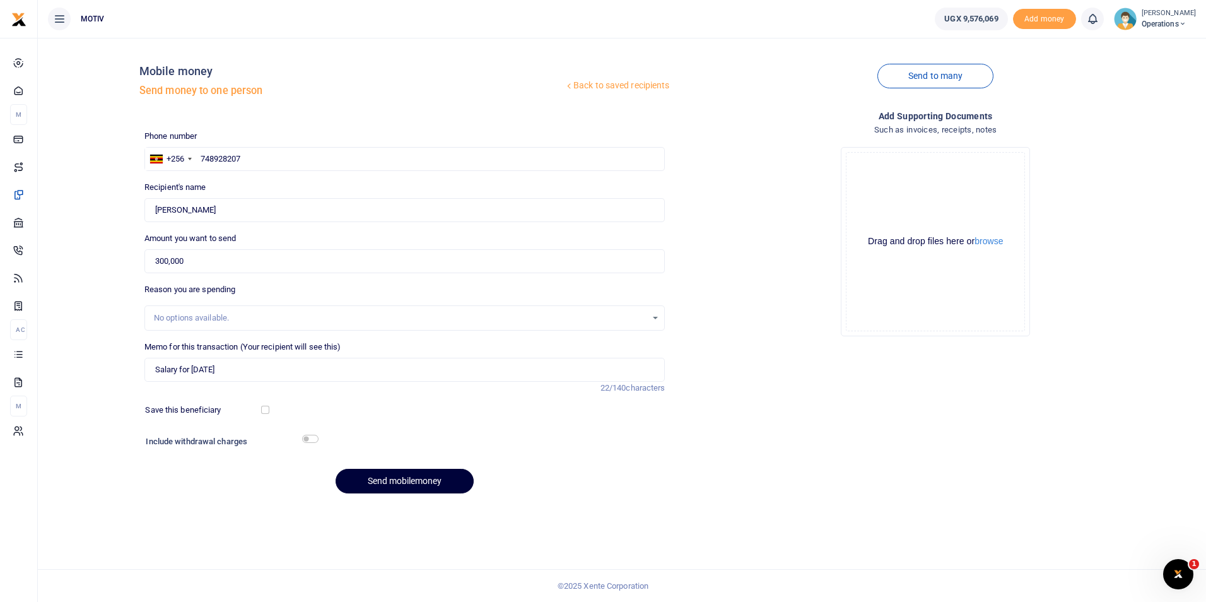
click at [390, 478] on button "Send mobilemoney" at bounding box center [405, 481] width 138 height 25
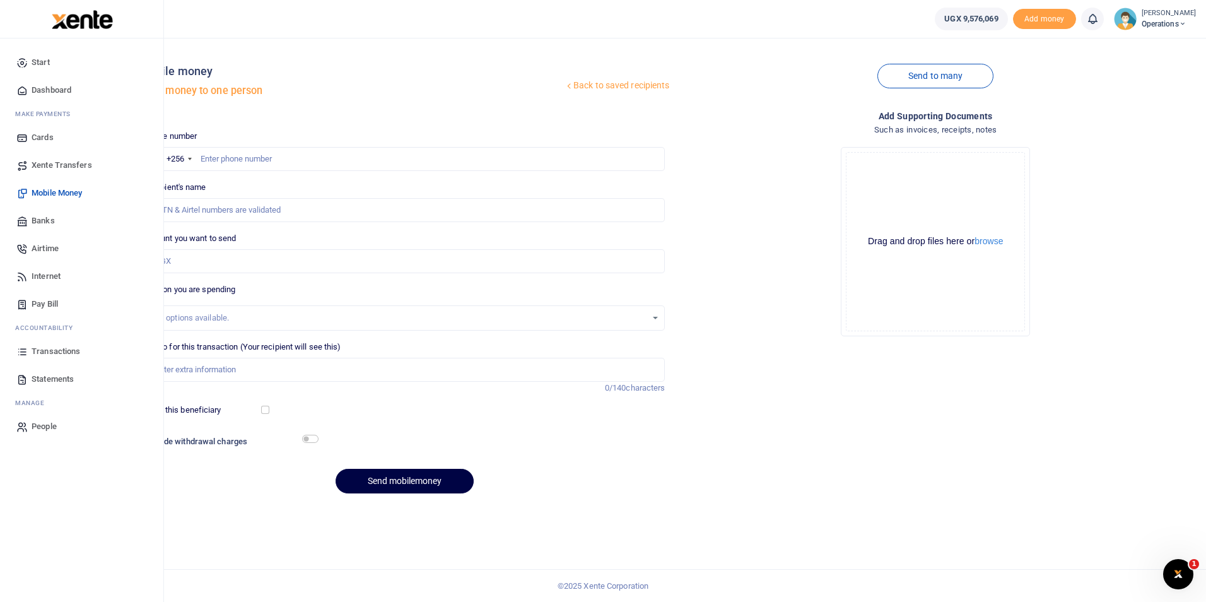
click at [70, 88] on span "Dashboard" at bounding box center [52, 90] width 40 height 13
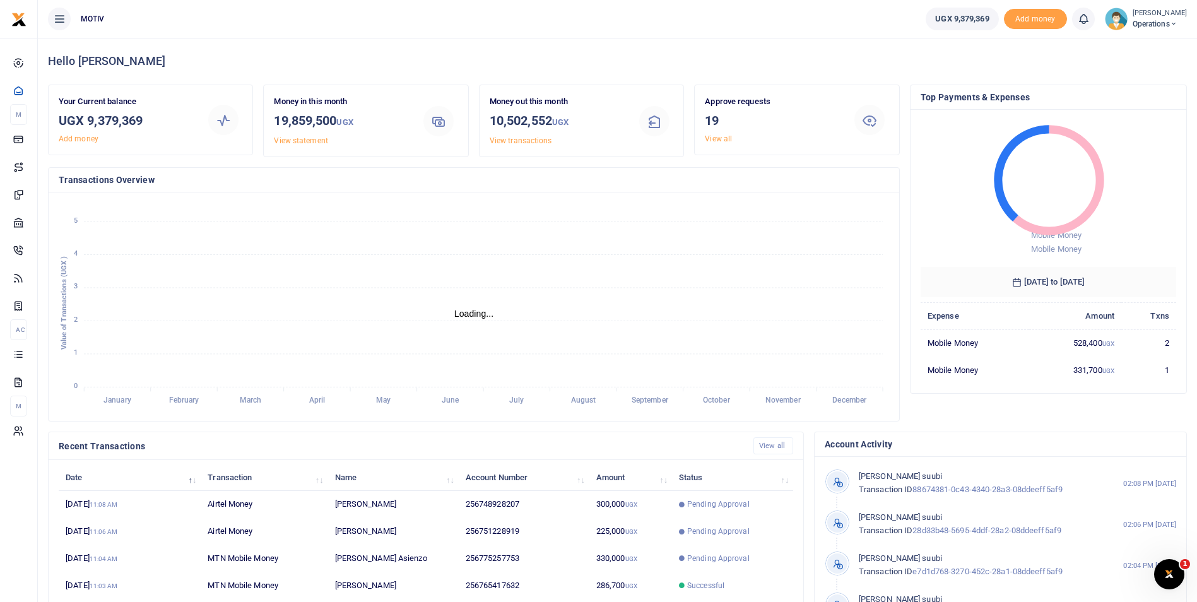
scroll to position [10, 10]
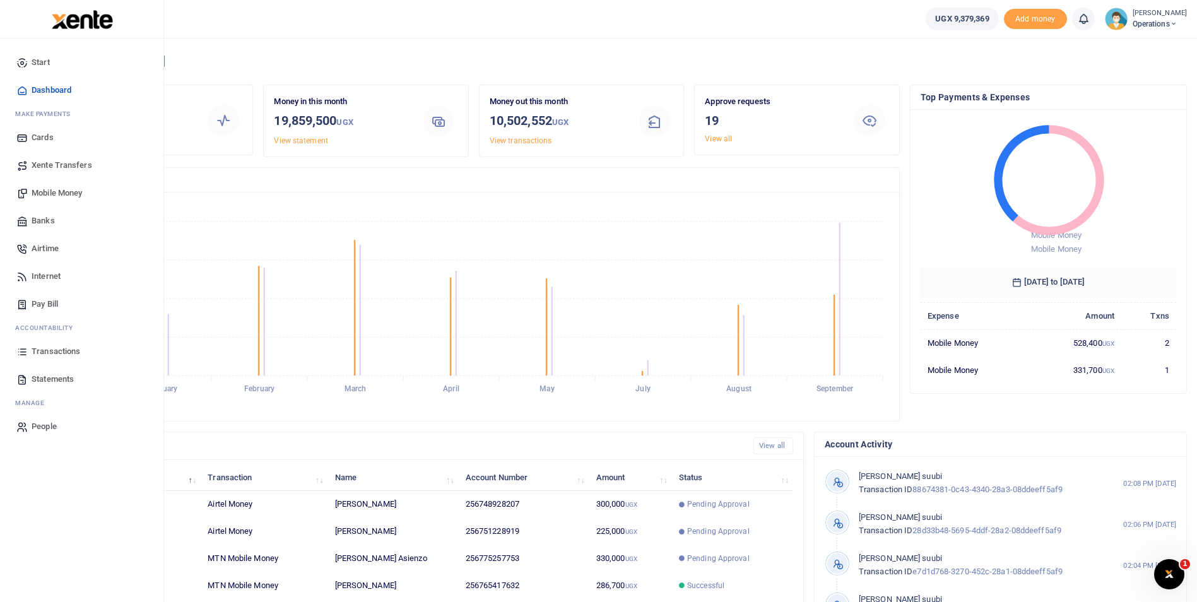
click at [62, 190] on span "Mobile Money" at bounding box center [57, 193] width 50 height 13
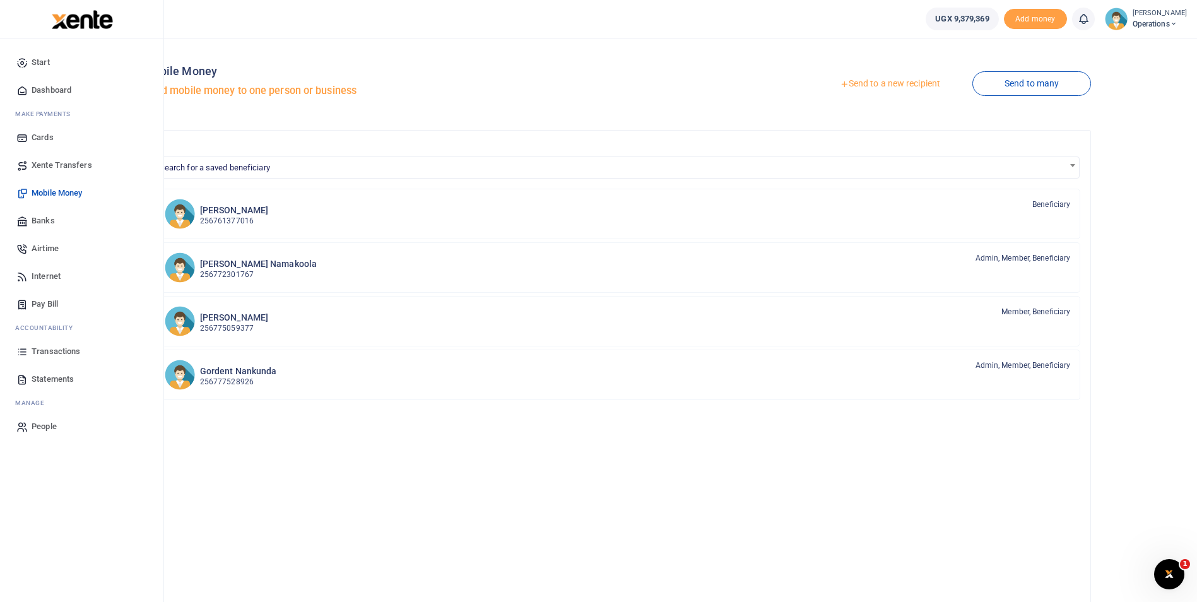
click at [54, 192] on span "Mobile Money" at bounding box center [57, 193] width 50 height 13
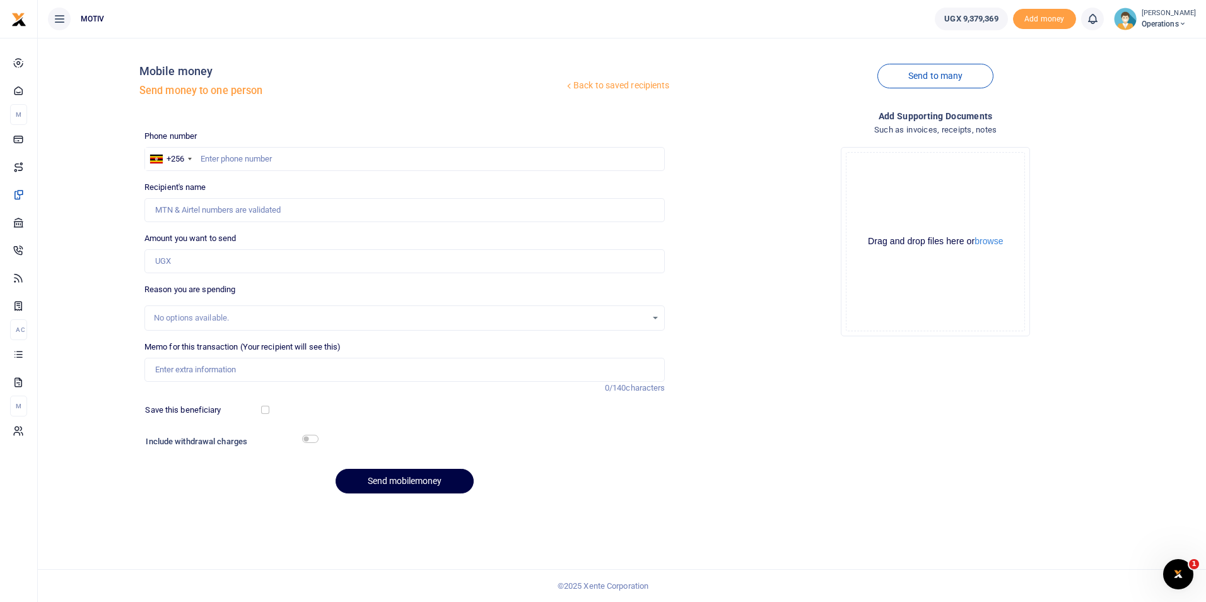
type input "770329001"
type input "[PERSON_NAME] [PERSON_NAME]"
type input "770329001"
click at [184, 260] on input "Amount you want to send" at bounding box center [404, 261] width 521 height 24
paste input "360,000"
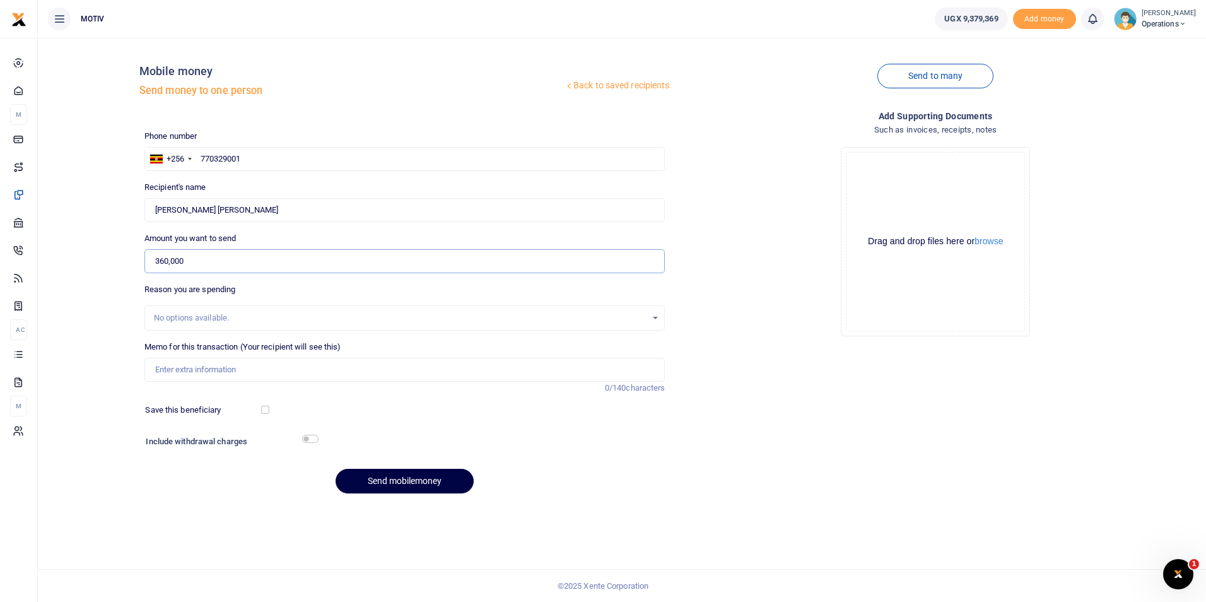
type input "360,000"
click at [183, 378] on input "Memo for this transaction (Your recipient will see this)" at bounding box center [404, 370] width 521 height 24
type input "Salary for [DATE]"
click at [373, 479] on button "Send mobilemoney" at bounding box center [405, 481] width 138 height 25
click at [310, 157] on input "text" at bounding box center [404, 159] width 521 height 24
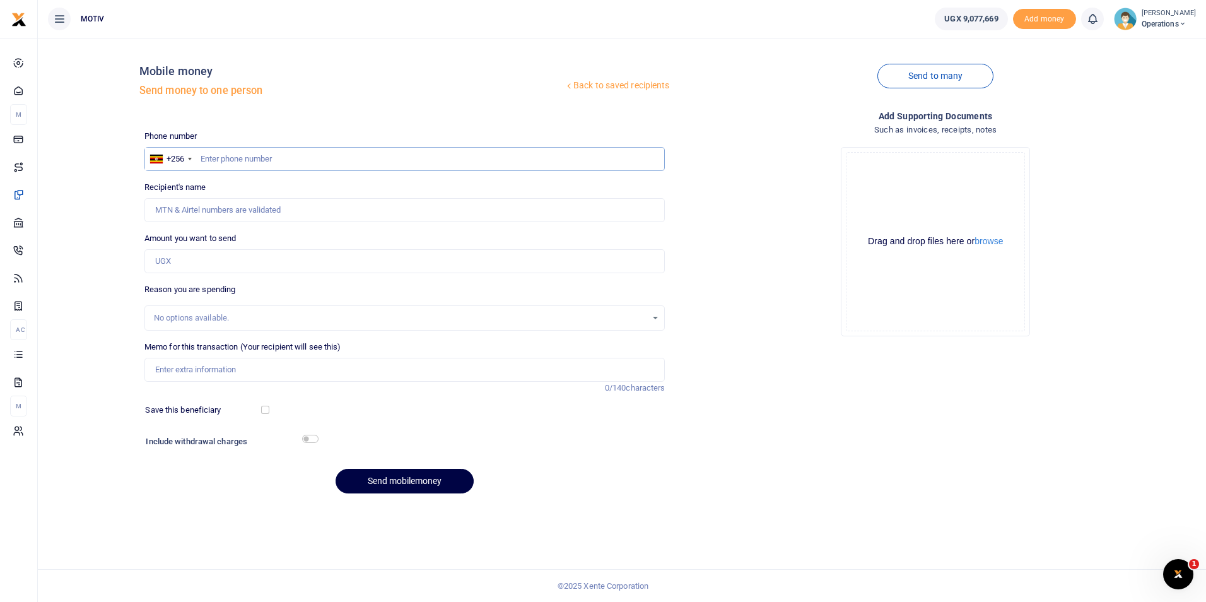
paste input "775905599"
type input "775905599"
type input "[PERSON_NAME]"
type input "775905599"
click at [182, 262] on input "Amount you want to send" at bounding box center [404, 261] width 521 height 24
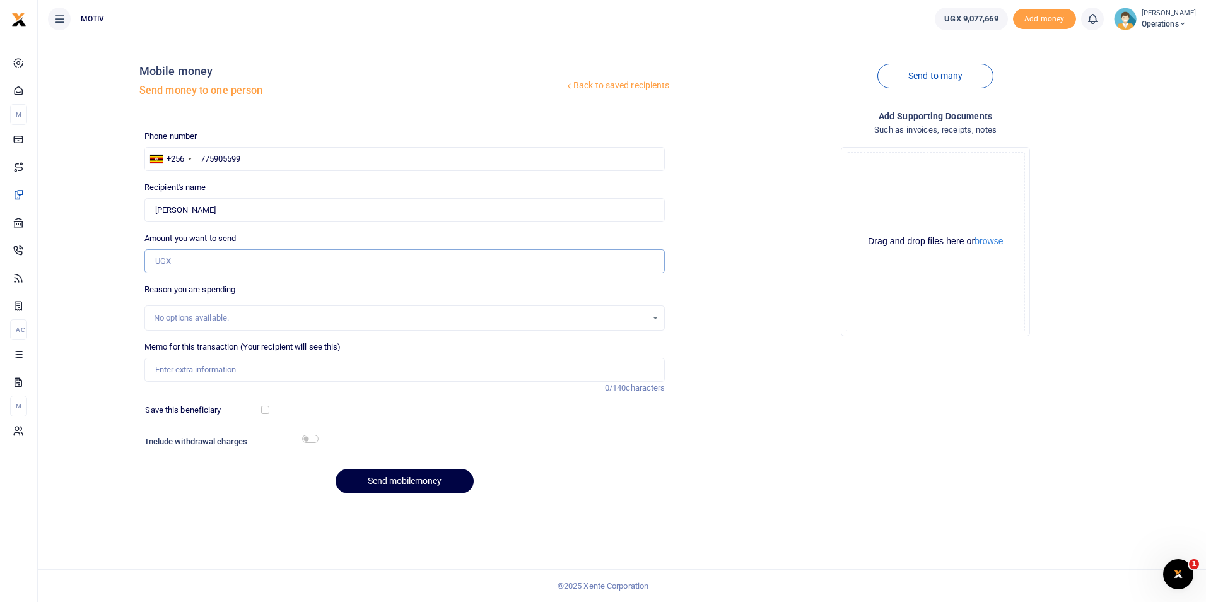
paste input "360,000"
type input "360,000"
drag, startPoint x: 98, startPoint y: 382, endPoint x: 165, endPoint y: 374, distance: 67.4
click at [165, 374] on div "Back to saved recipients Mobile money Send money to one person Send to many Pho…" at bounding box center [622, 275] width 1158 height 455
click at [165, 374] on input "Memo for this transaction (Your recipient will see this)" at bounding box center [404, 370] width 521 height 24
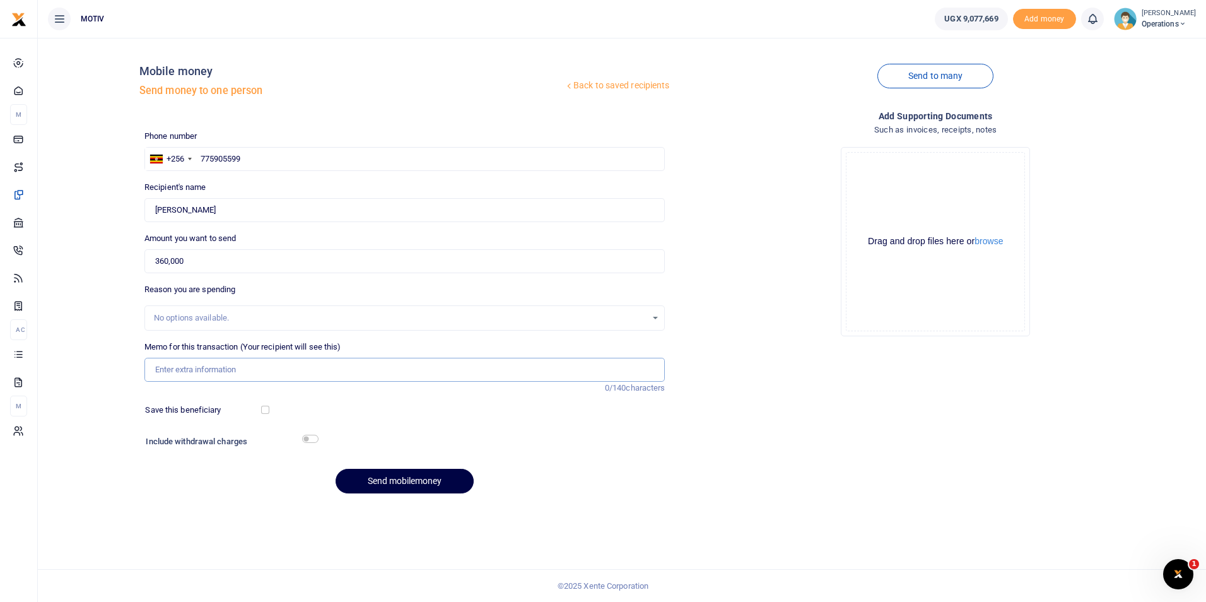
type input "Salary for [DATE]"
click at [423, 479] on button "Send mobilemoney" at bounding box center [405, 481] width 138 height 25
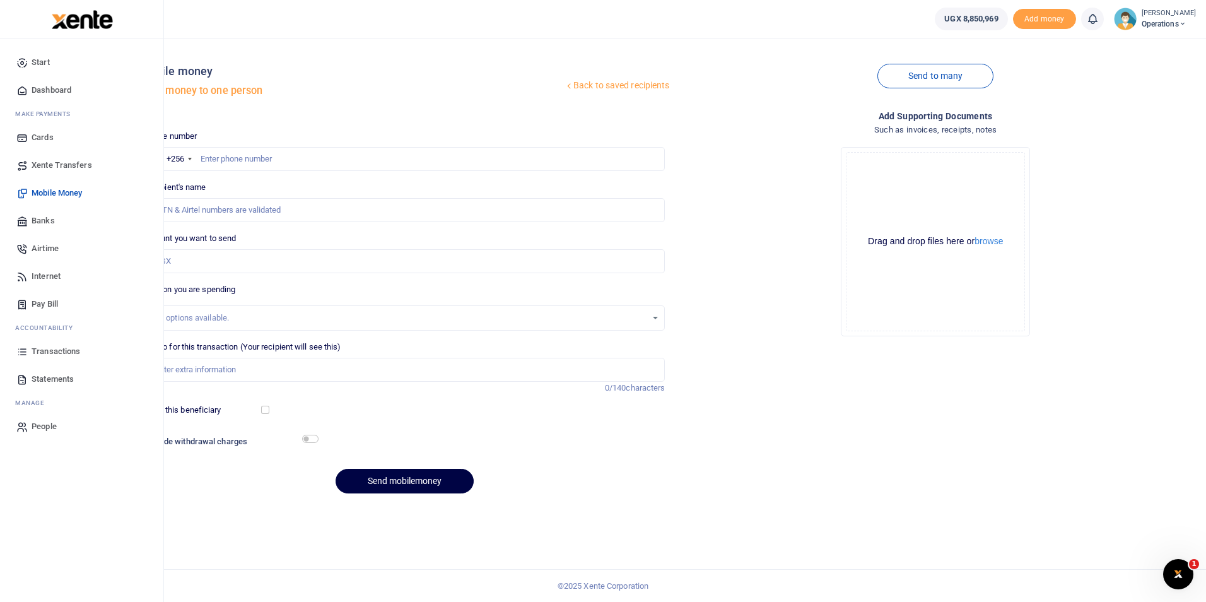
click at [71, 94] on span "Dashboard" at bounding box center [52, 90] width 40 height 13
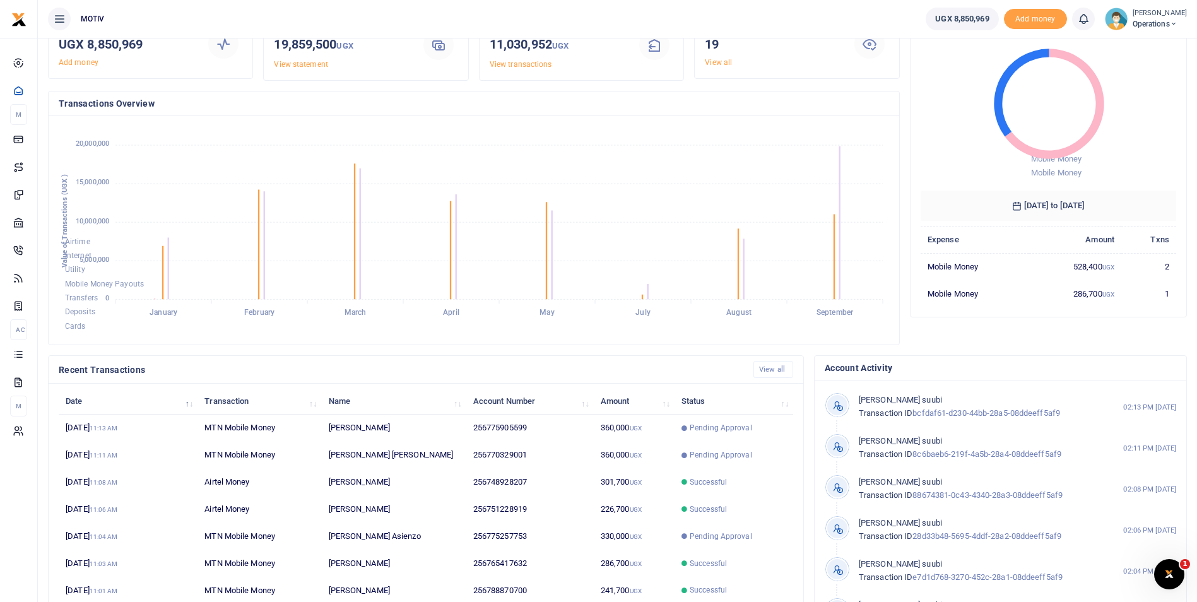
scroll to position [138, 0]
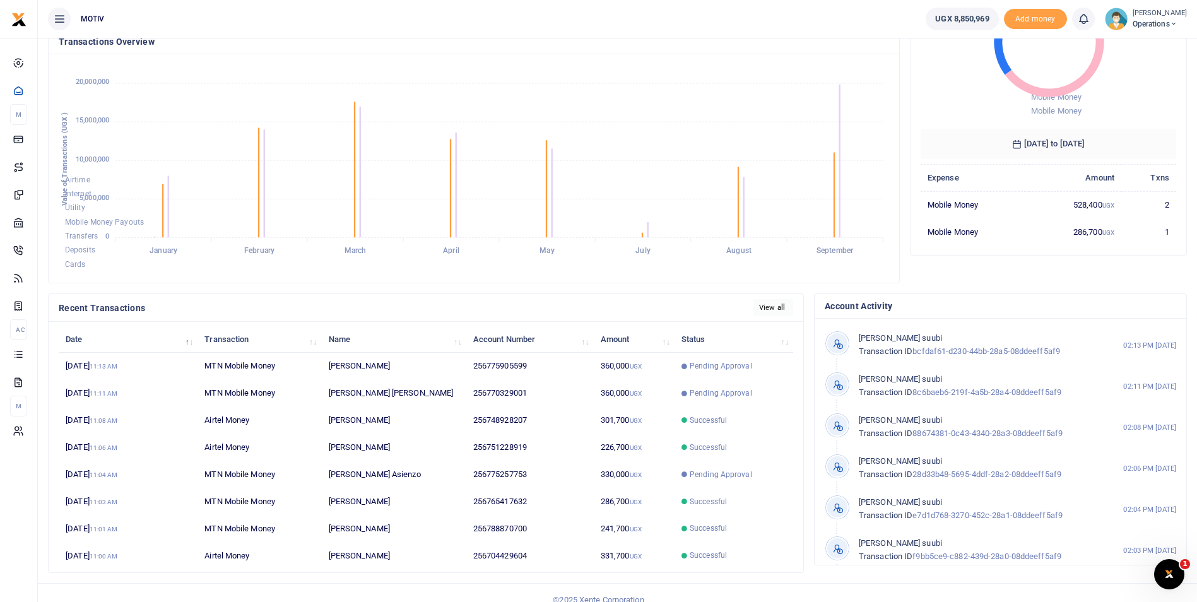
click at [781, 310] on link "View all" at bounding box center [773, 307] width 40 height 17
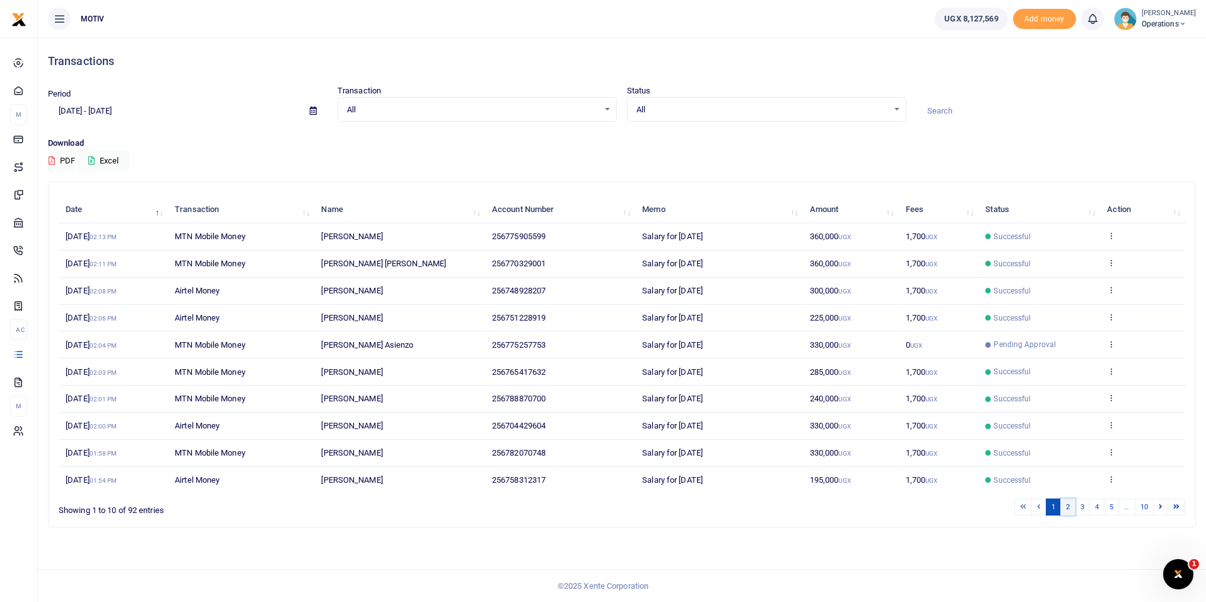
click at [1068, 506] on link "2" at bounding box center [1067, 506] width 15 height 17
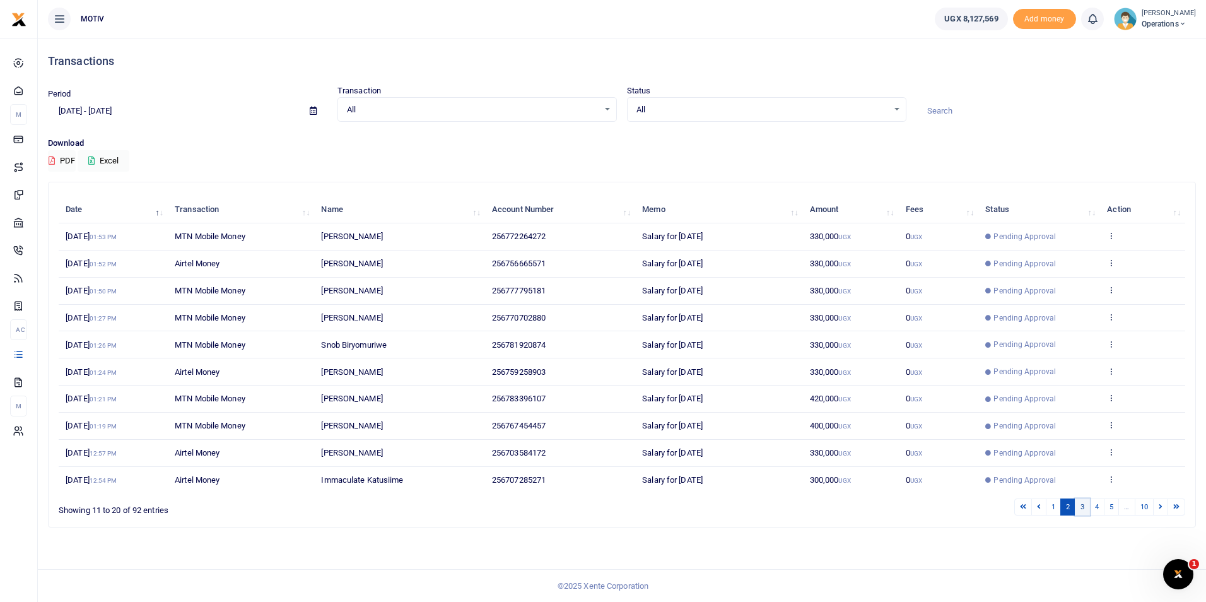
click at [1082, 508] on link "3" at bounding box center [1082, 506] width 15 height 17
